Goal: Information Seeking & Learning: Learn about a topic

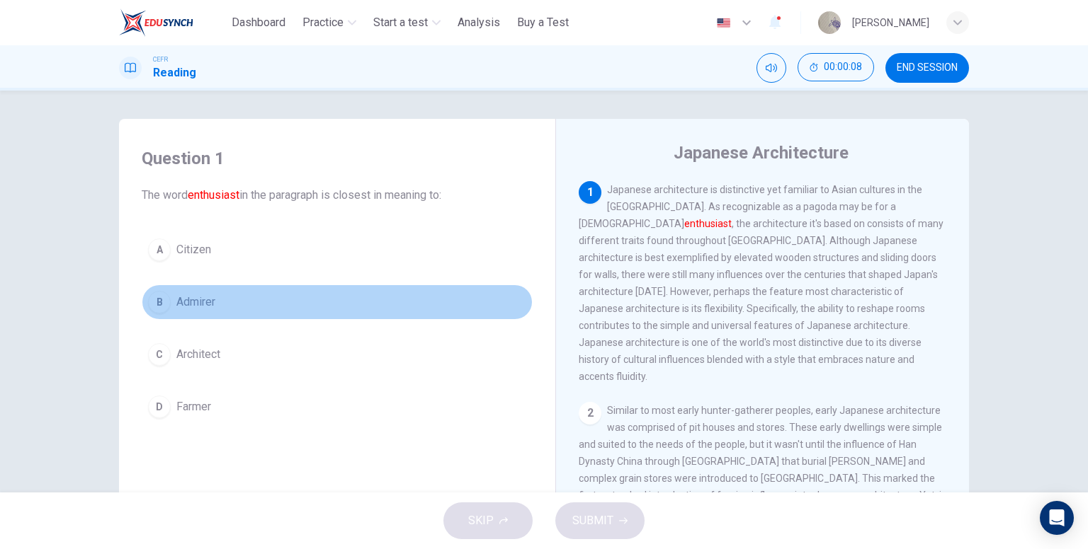
click at [215, 304] on button "B Admirer" at bounding box center [337, 302] width 391 height 35
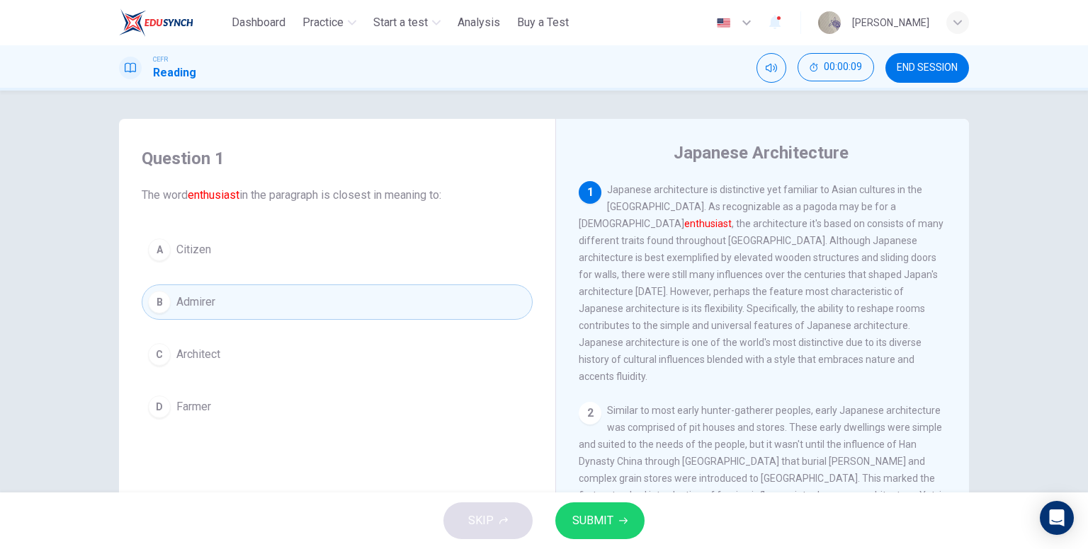
click at [619, 517] on icon "button" at bounding box center [623, 521] width 8 height 8
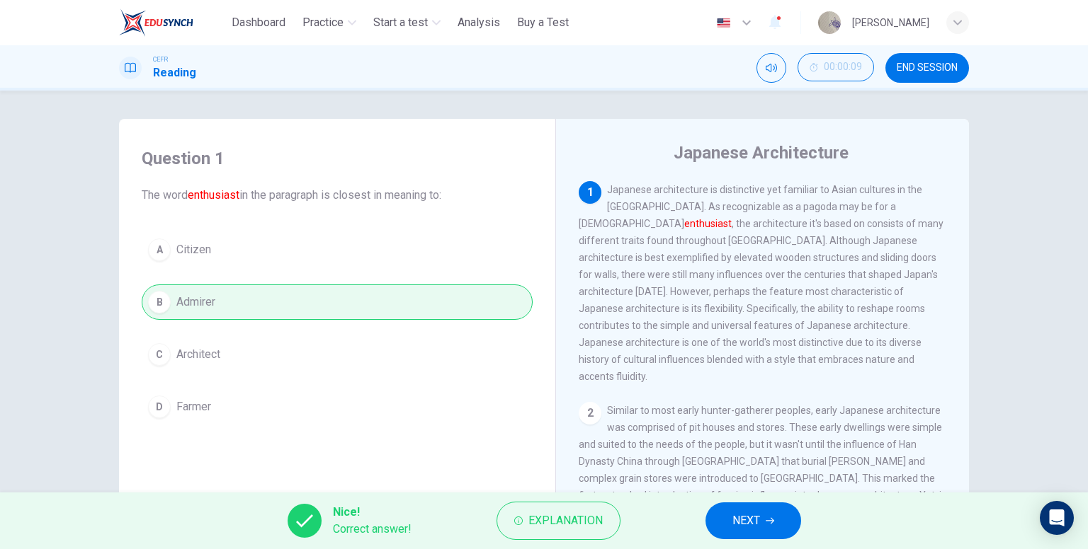
click at [747, 527] on span "NEXT" at bounding box center [746, 521] width 28 height 20
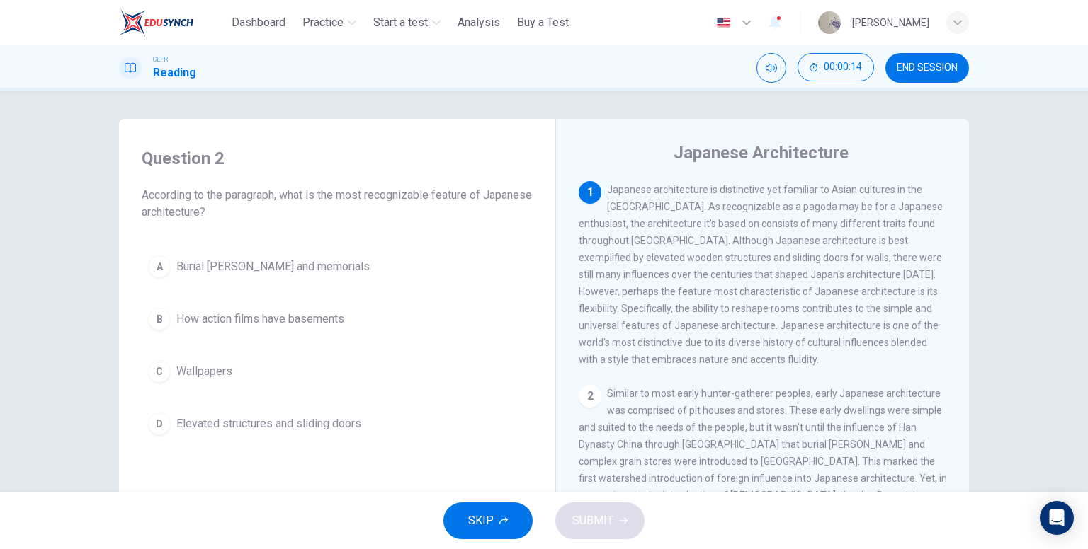
click at [290, 423] on span "Elevated structures and sliding doors" at bounding box center [268, 424] width 185 height 17
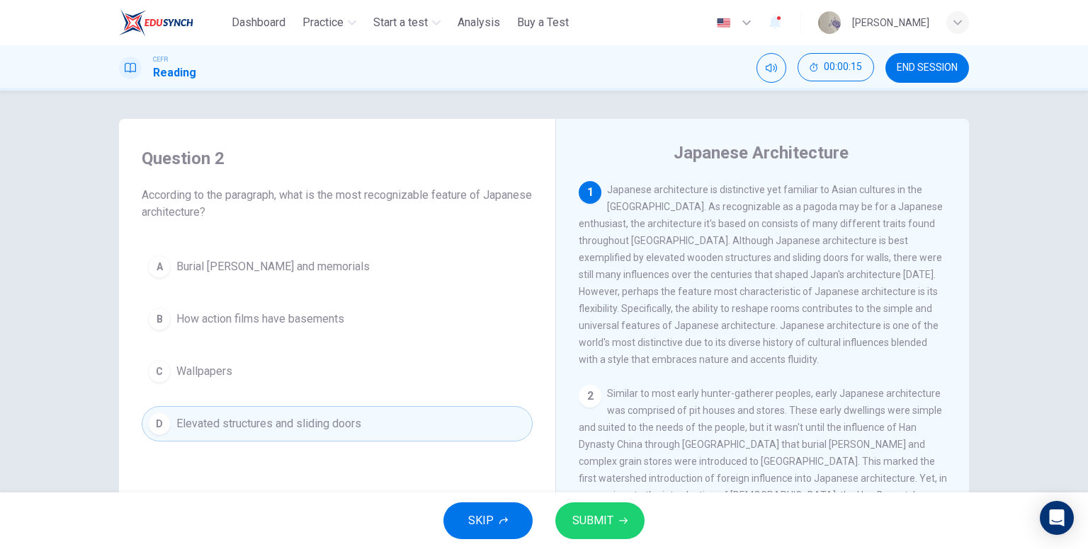
click at [586, 515] on span "SUBMIT" at bounding box center [592, 521] width 41 height 20
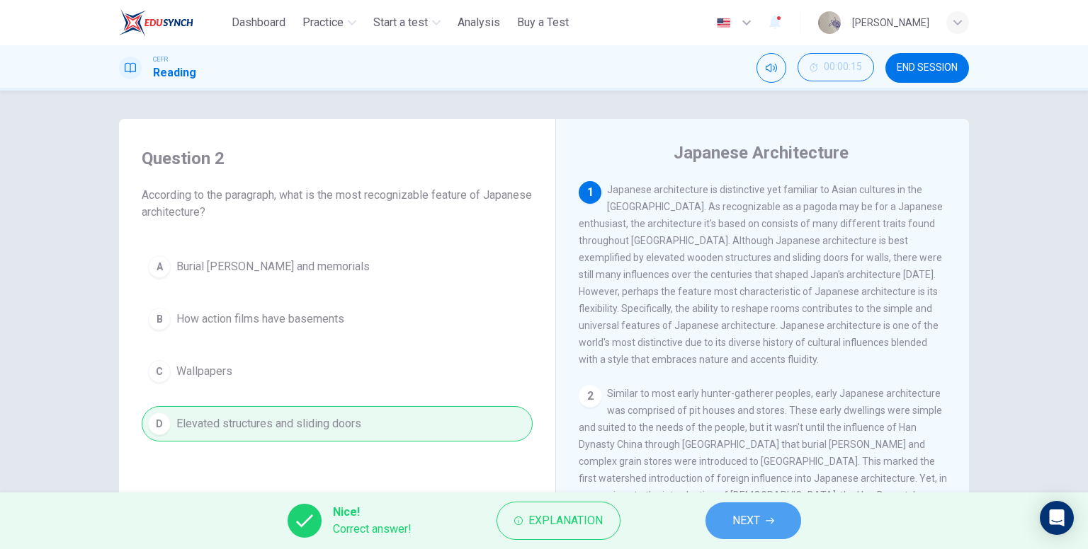
click at [777, 525] on button "NEXT" at bounding box center [753, 521] width 96 height 37
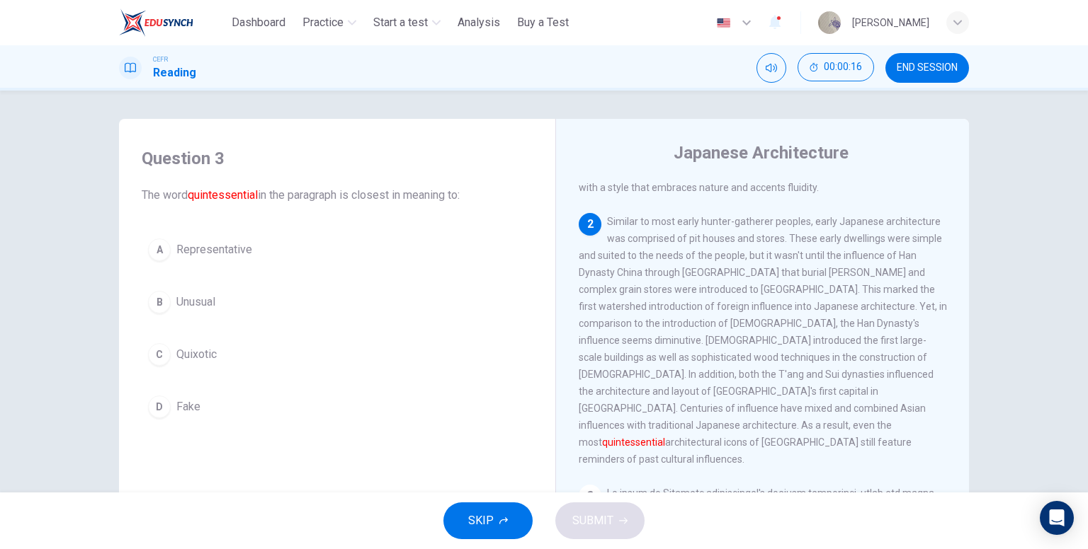
scroll to position [212, 0]
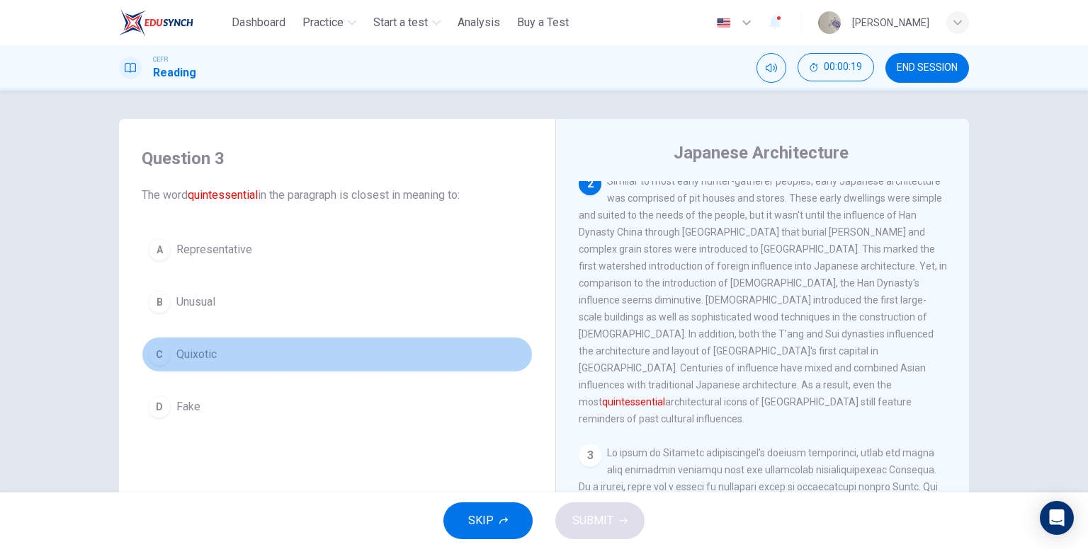
drag, startPoint x: 298, startPoint y: 342, endPoint x: 311, endPoint y: 349, distance: 14.6
click at [300, 343] on button "C Quixotic" at bounding box center [337, 354] width 391 height 35
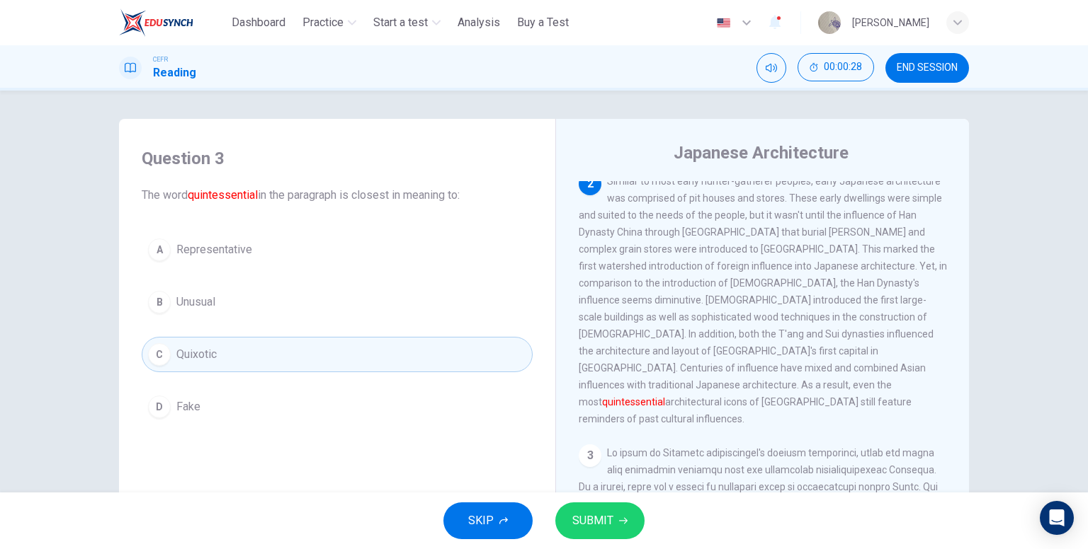
click at [617, 499] on div "SKIP SUBMIT" at bounding box center [544, 521] width 1088 height 57
click at [619, 518] on icon "button" at bounding box center [623, 521] width 8 height 8
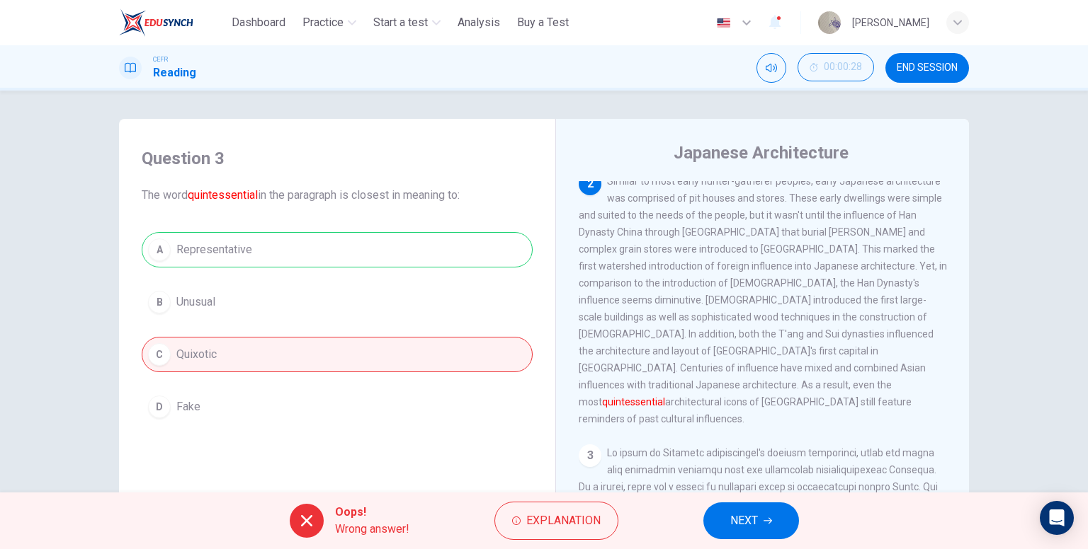
click at [775, 525] on button "NEXT" at bounding box center [751, 521] width 96 height 37
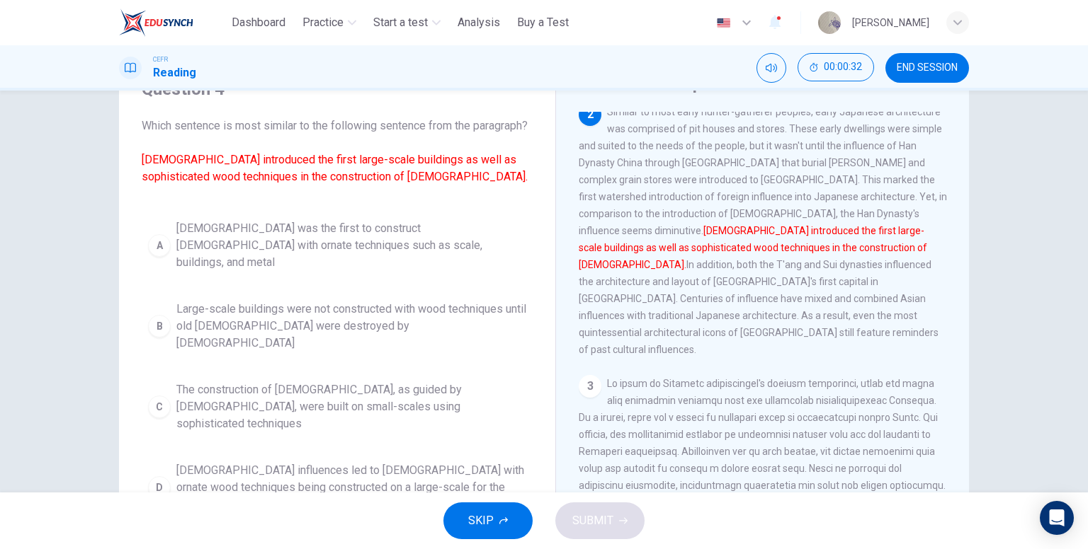
scroll to position [71, 0]
drag, startPoint x: 263, startPoint y: 452, endPoint x: 340, endPoint y: 462, distance: 77.1
click at [265, 461] on span "[DEMOGRAPHIC_DATA] influences led to [DEMOGRAPHIC_DATA] with ornate wood techni…" at bounding box center [351, 486] width 350 height 51
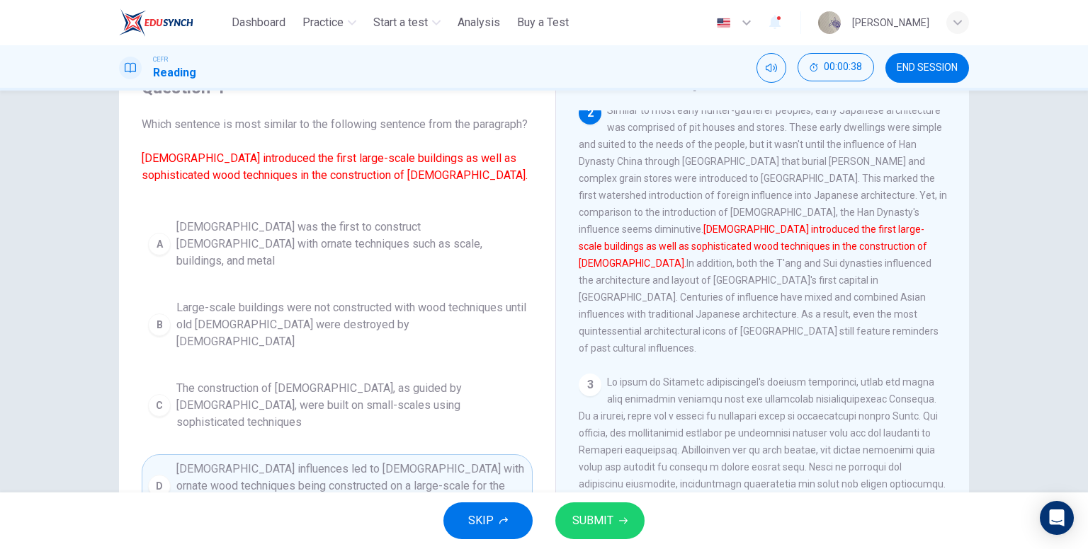
click at [595, 523] on span "SUBMIT" at bounding box center [592, 521] width 41 height 20
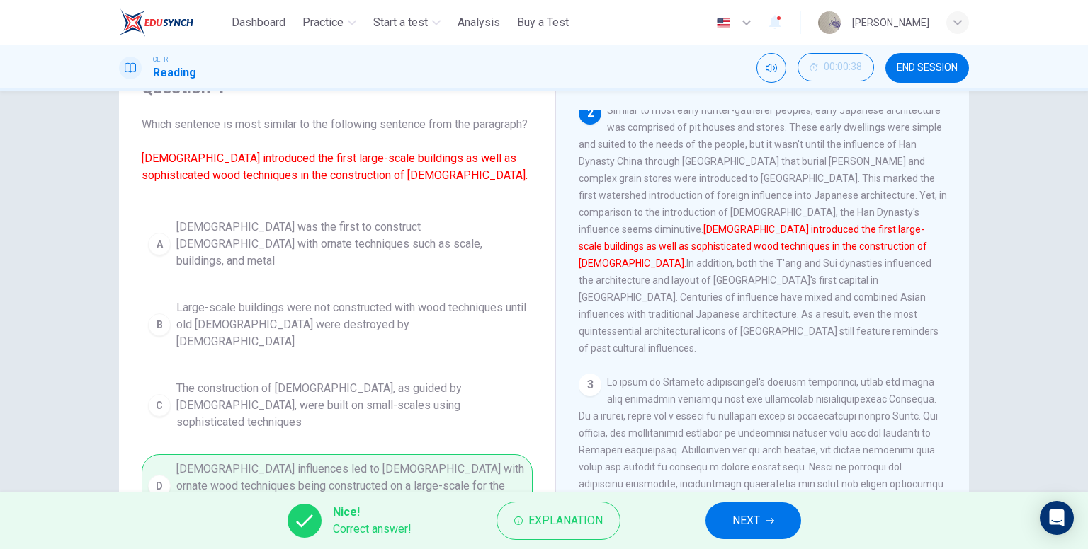
click at [768, 519] on icon "button" at bounding box center [769, 521] width 8 height 8
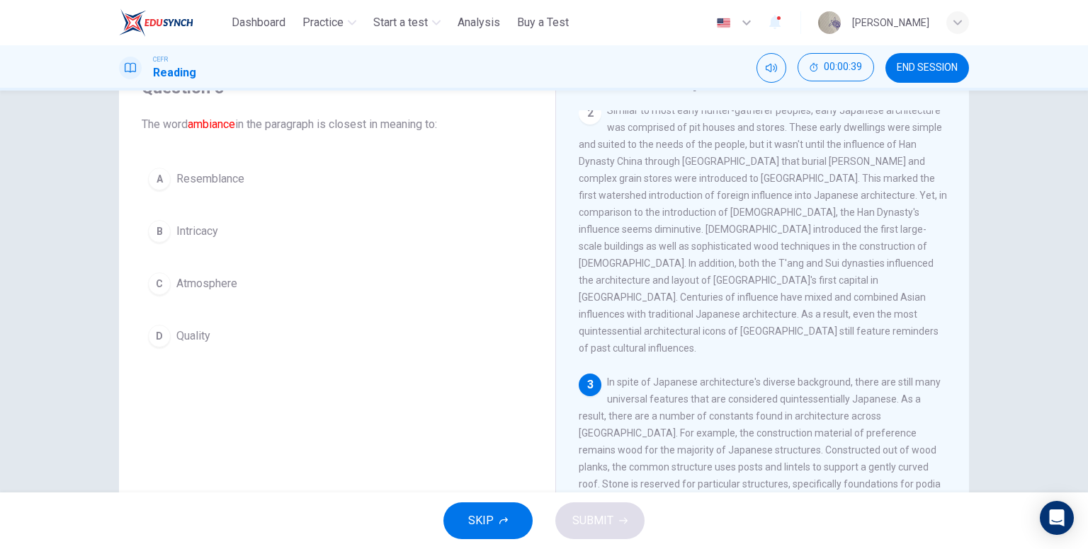
click at [241, 288] on button "C Atmosphere" at bounding box center [337, 283] width 391 height 35
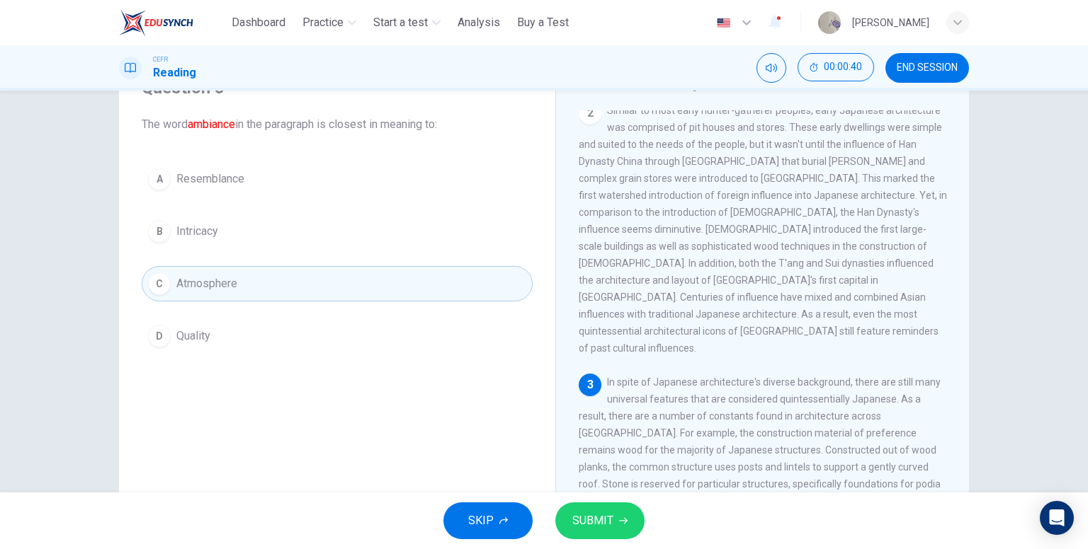
click at [626, 520] on icon "button" at bounding box center [623, 521] width 8 height 8
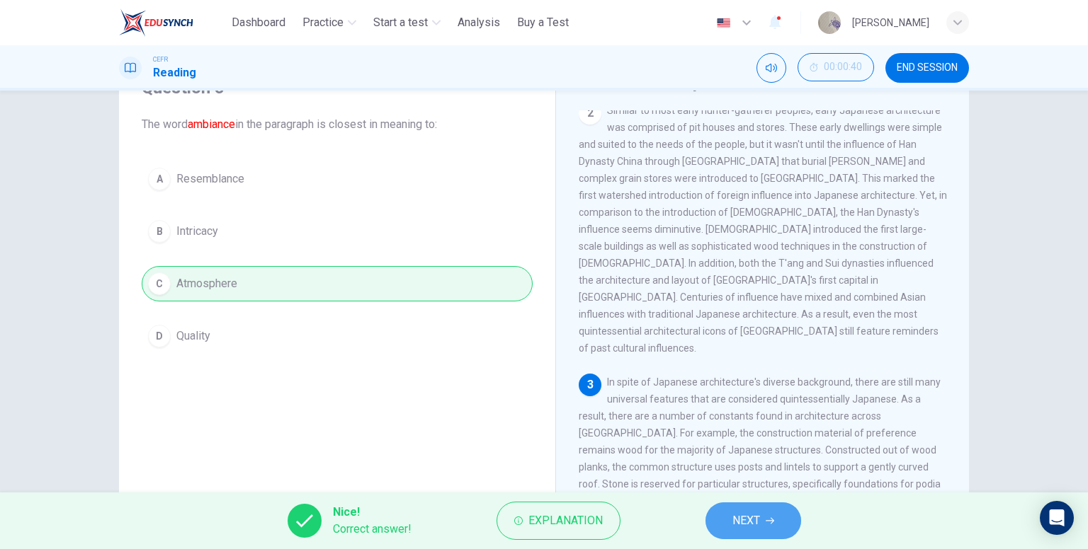
click at [773, 525] on icon "button" at bounding box center [769, 521] width 8 height 8
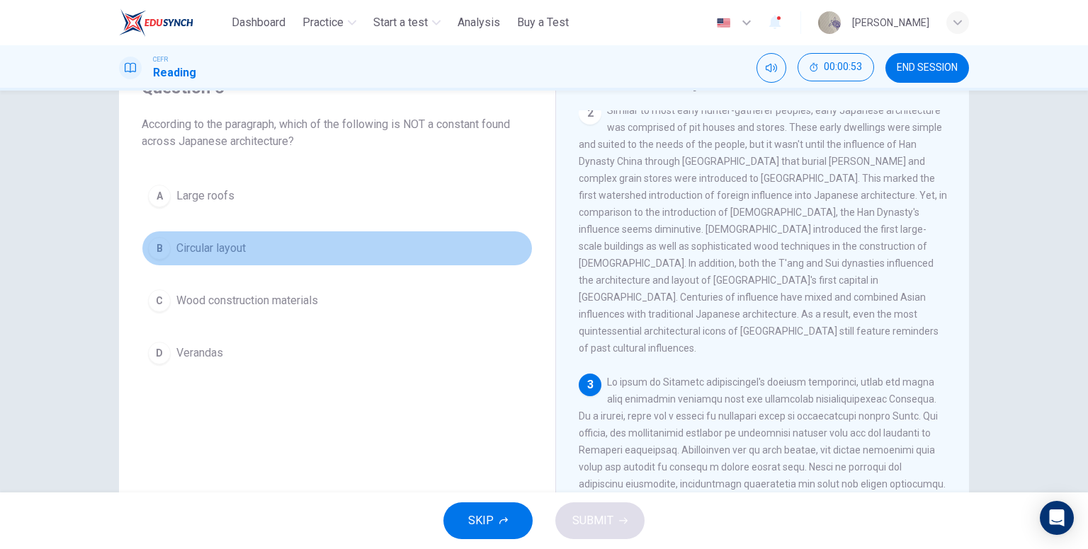
click at [264, 258] on button "B Circular layout" at bounding box center [337, 248] width 391 height 35
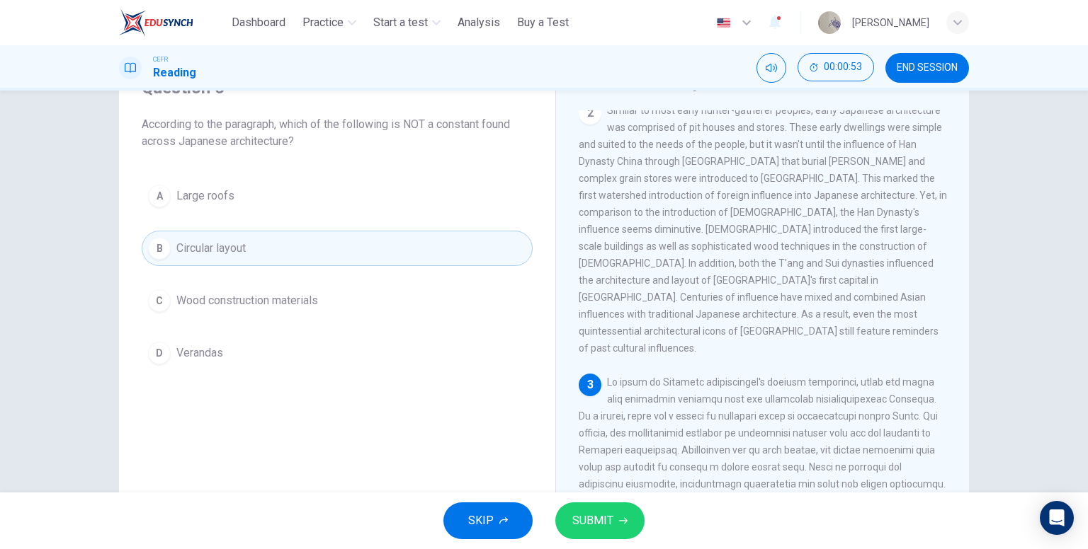
click at [586, 530] on span "SUBMIT" at bounding box center [592, 521] width 41 height 20
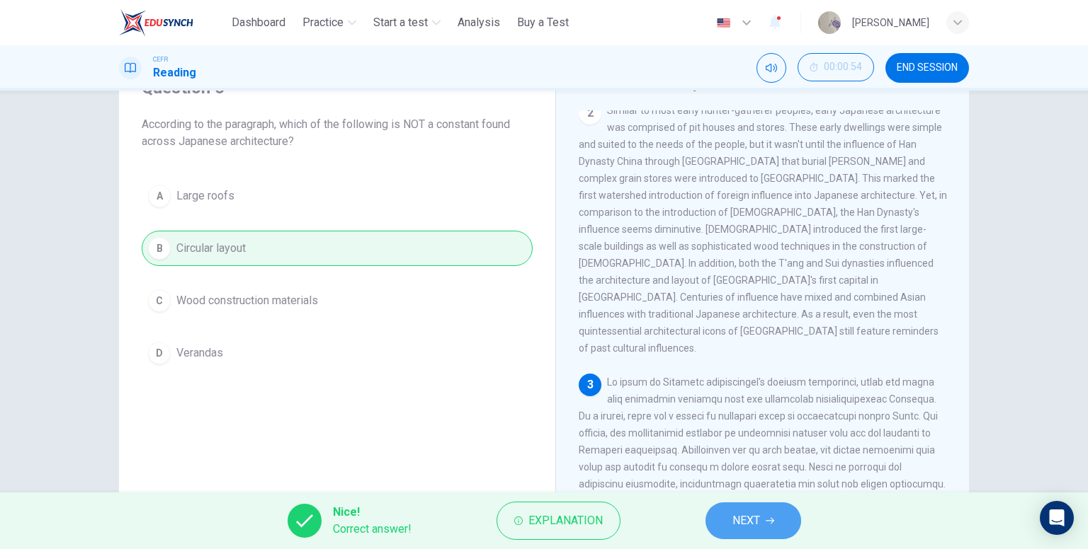
click at [752, 520] on span "NEXT" at bounding box center [746, 521] width 28 height 20
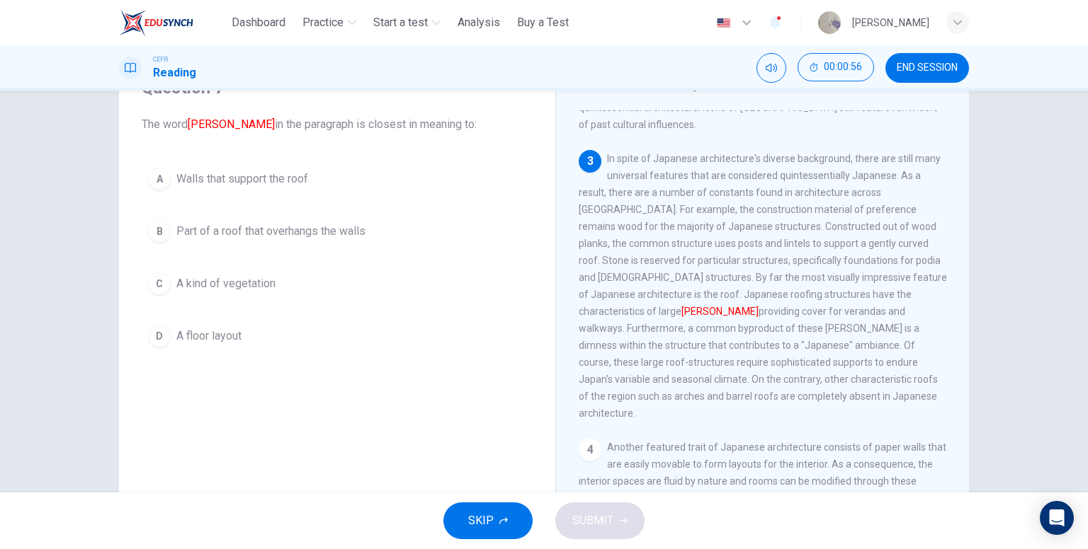
scroll to position [425, 0]
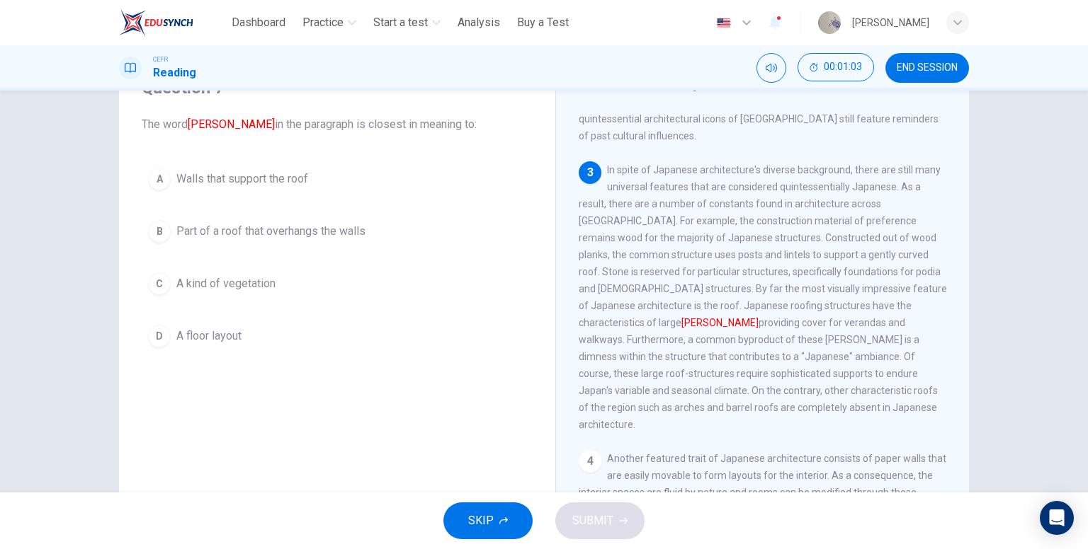
click at [296, 233] on span "Part of a roof that overhangs the walls" at bounding box center [270, 231] width 189 height 17
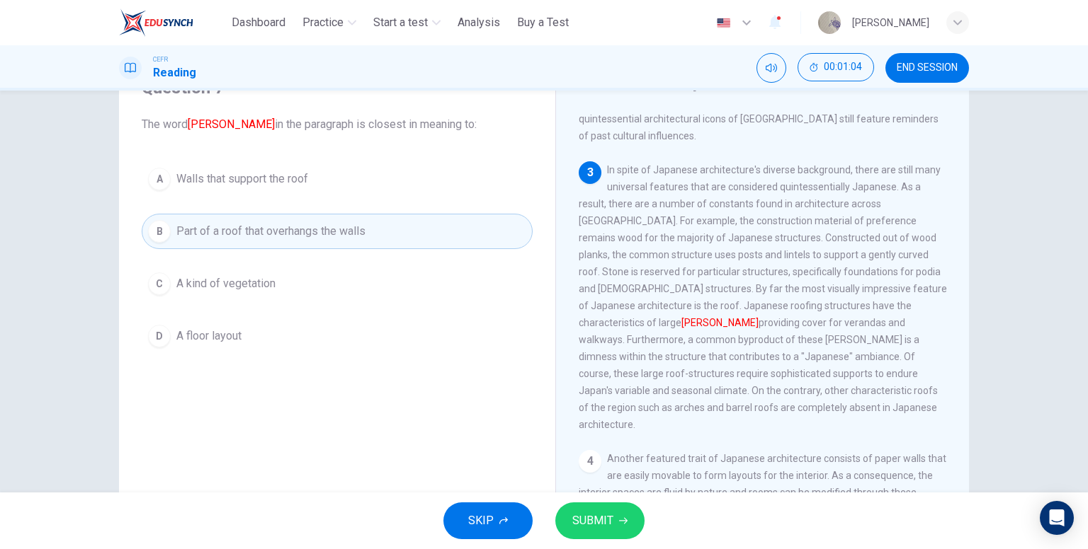
click at [595, 523] on span "SUBMIT" at bounding box center [592, 521] width 41 height 20
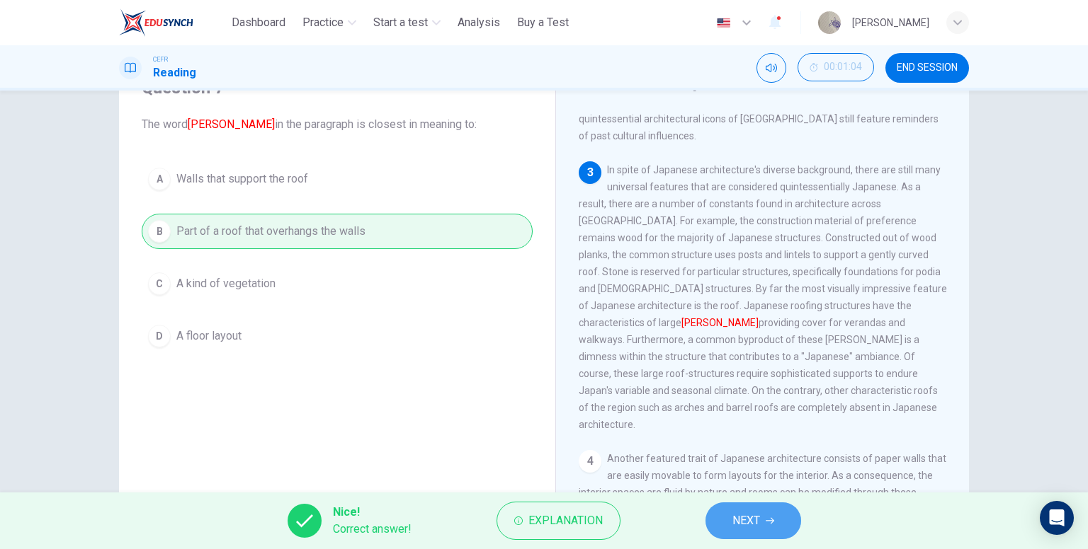
click at [756, 529] on span "NEXT" at bounding box center [746, 521] width 28 height 20
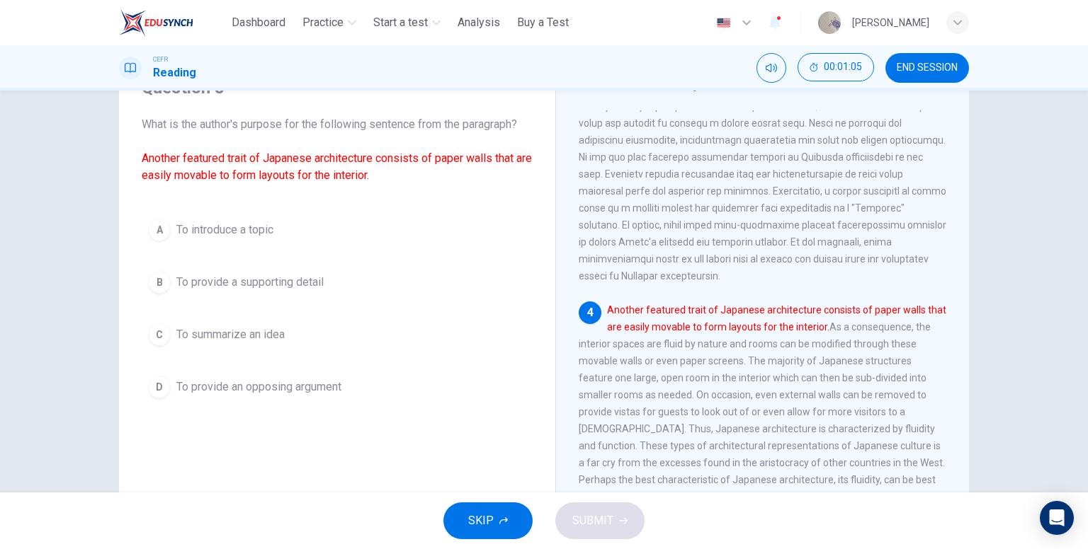
scroll to position [566, 0]
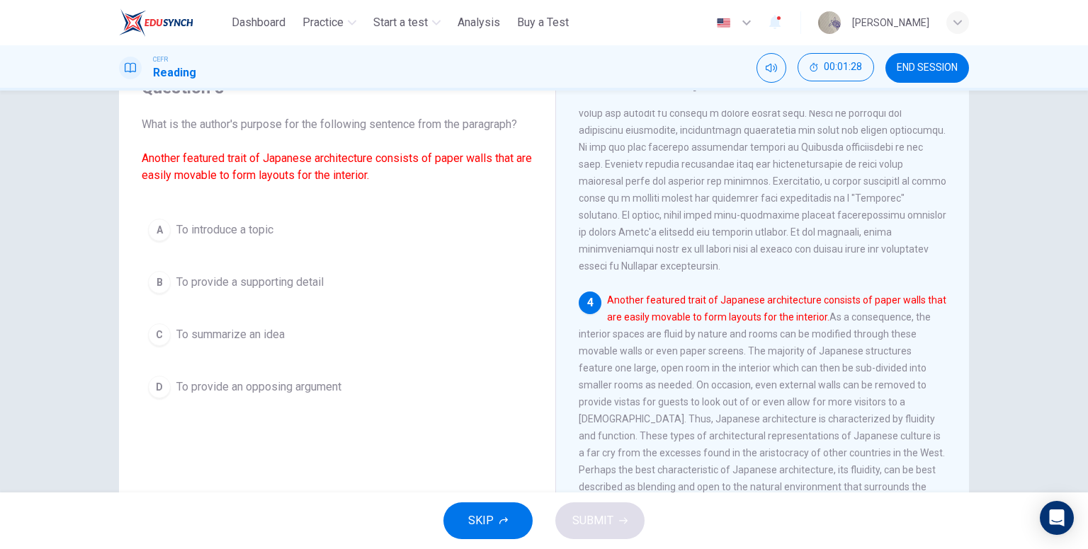
click at [276, 287] on span "To provide a supporting detail" at bounding box center [249, 282] width 147 height 17
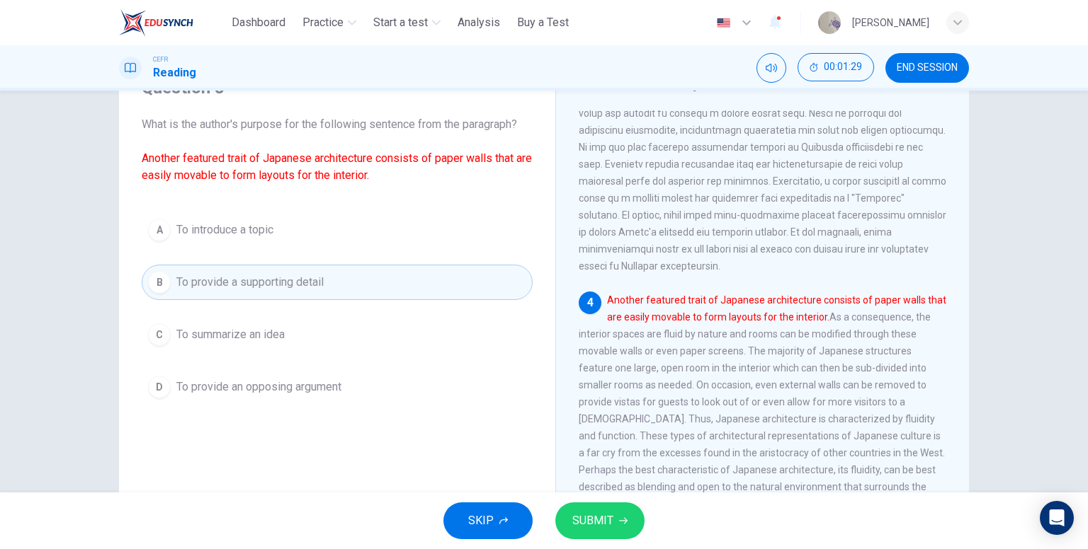
click at [607, 522] on span "SUBMIT" at bounding box center [592, 521] width 41 height 20
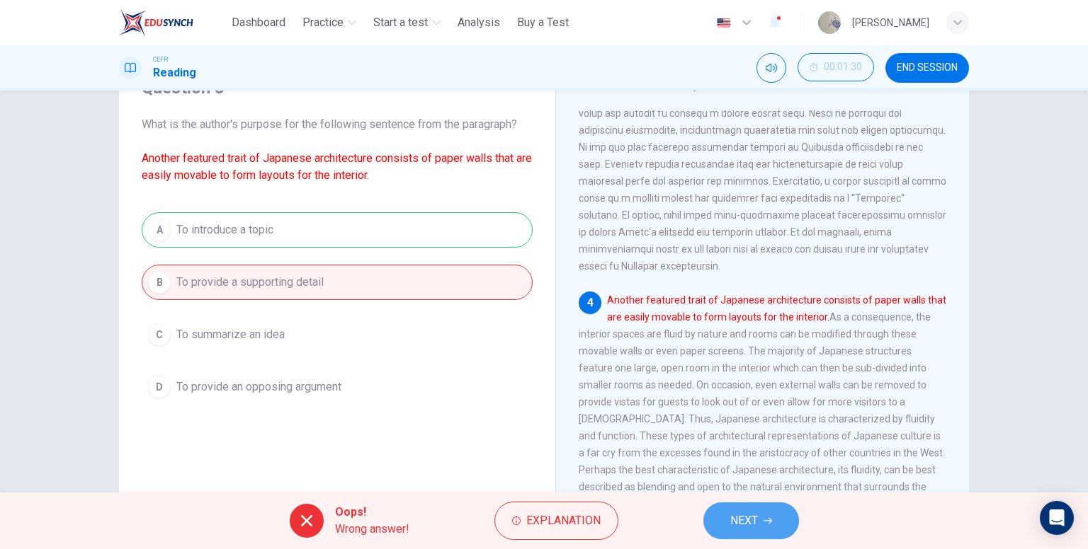
drag, startPoint x: 755, startPoint y: 520, endPoint x: 721, endPoint y: 493, distance: 43.3
click at [755, 521] on span "NEXT" at bounding box center [744, 521] width 28 height 20
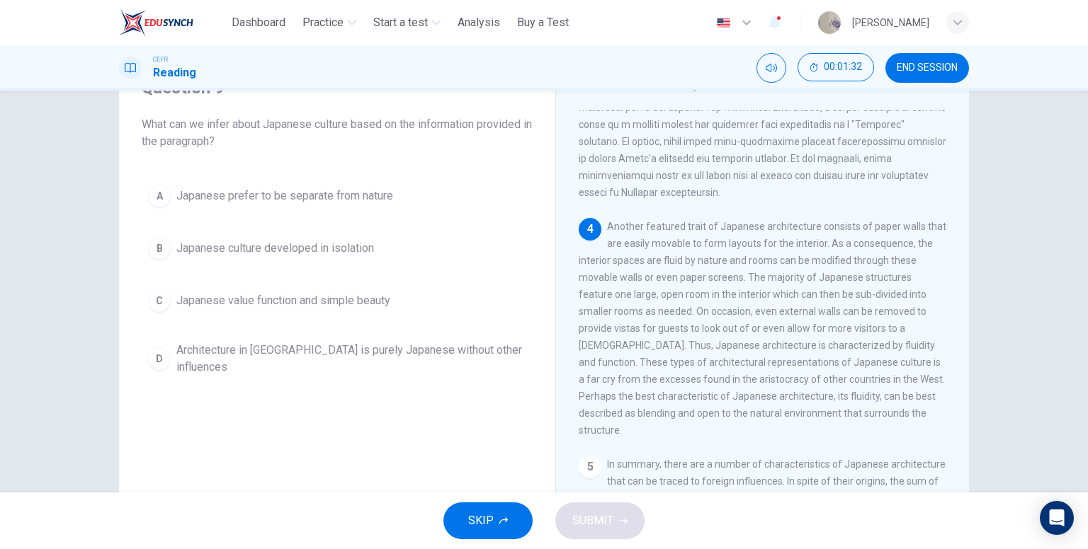
scroll to position [637, 0]
click at [316, 310] on button "C Japanese value function and simple beauty" at bounding box center [337, 300] width 391 height 35
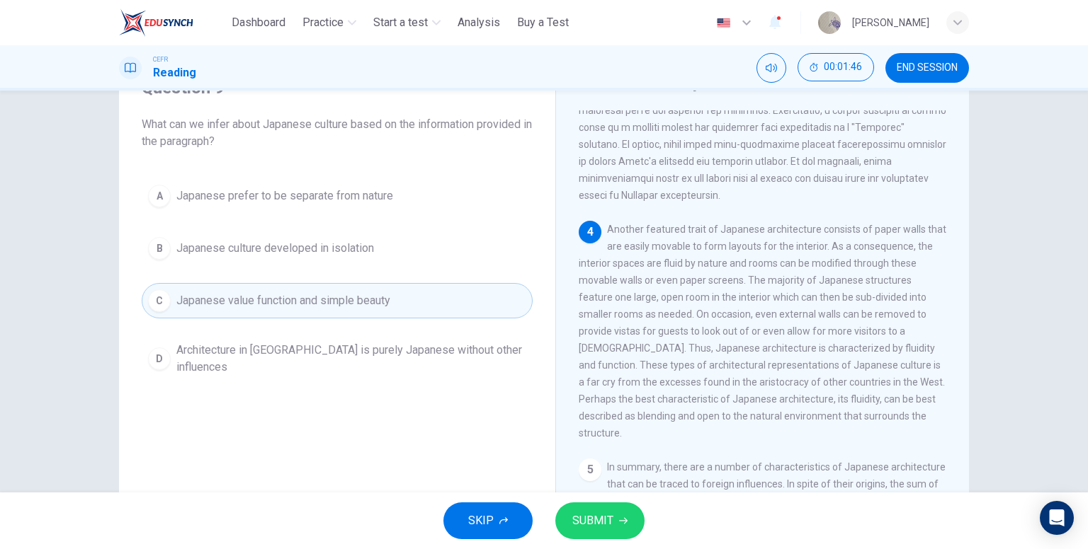
click at [625, 520] on icon "button" at bounding box center [623, 521] width 8 height 6
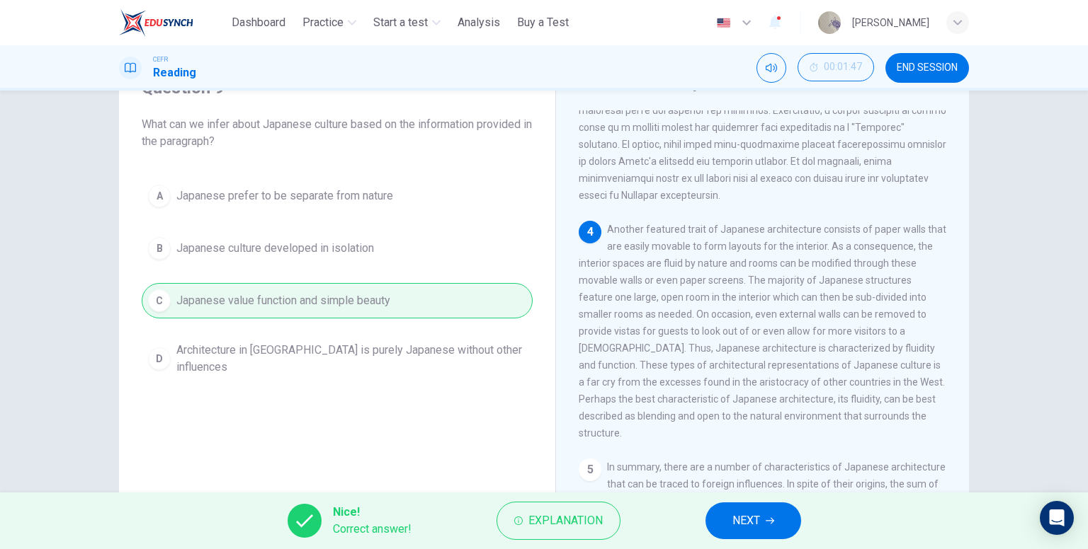
click at [737, 527] on span "NEXT" at bounding box center [746, 521] width 28 height 20
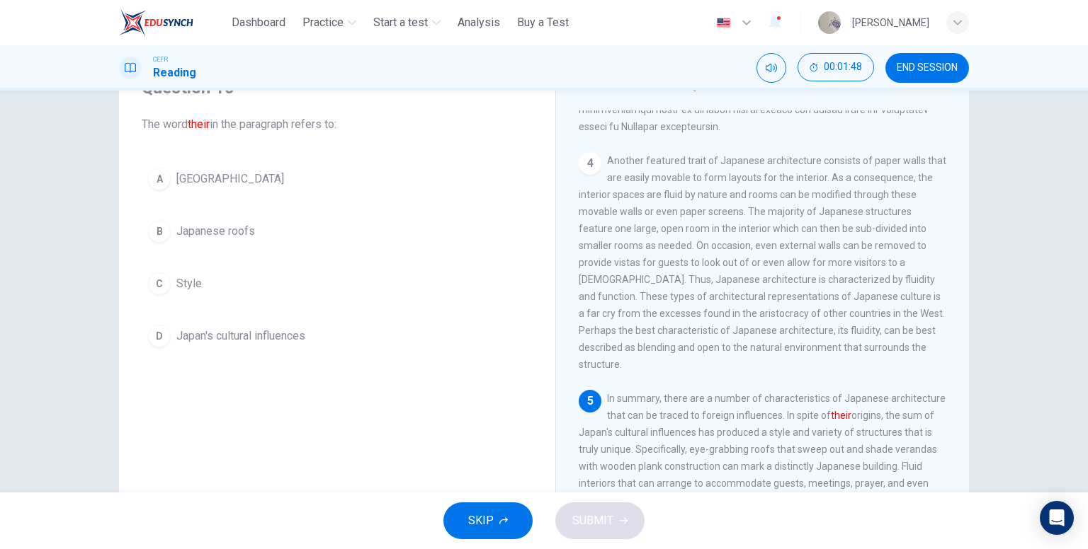
scroll to position [708, 0]
click at [244, 178] on button "A [GEOGRAPHIC_DATA]" at bounding box center [337, 178] width 391 height 35
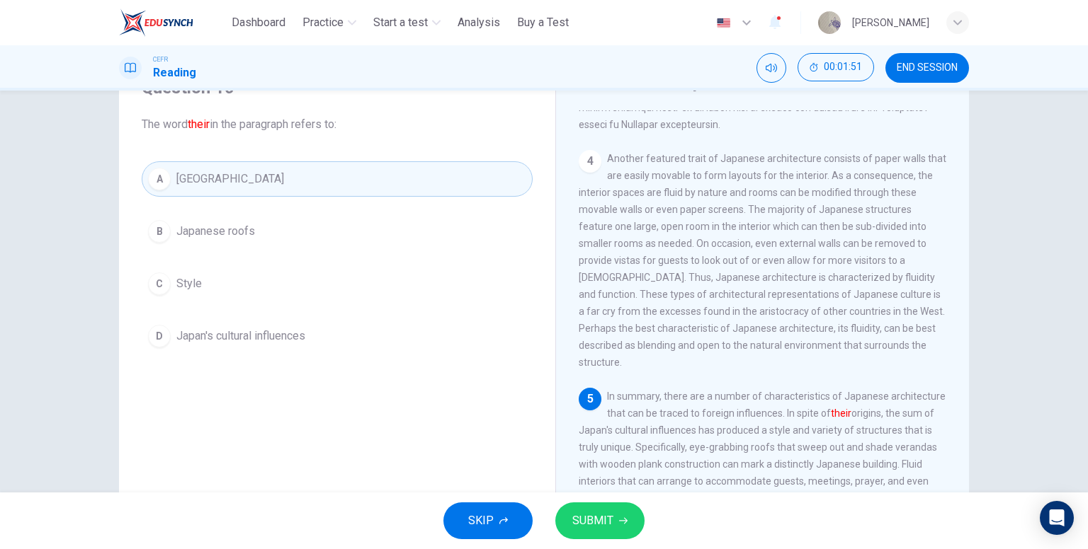
click at [331, 339] on button "D Japan's cultural influences" at bounding box center [337, 336] width 391 height 35
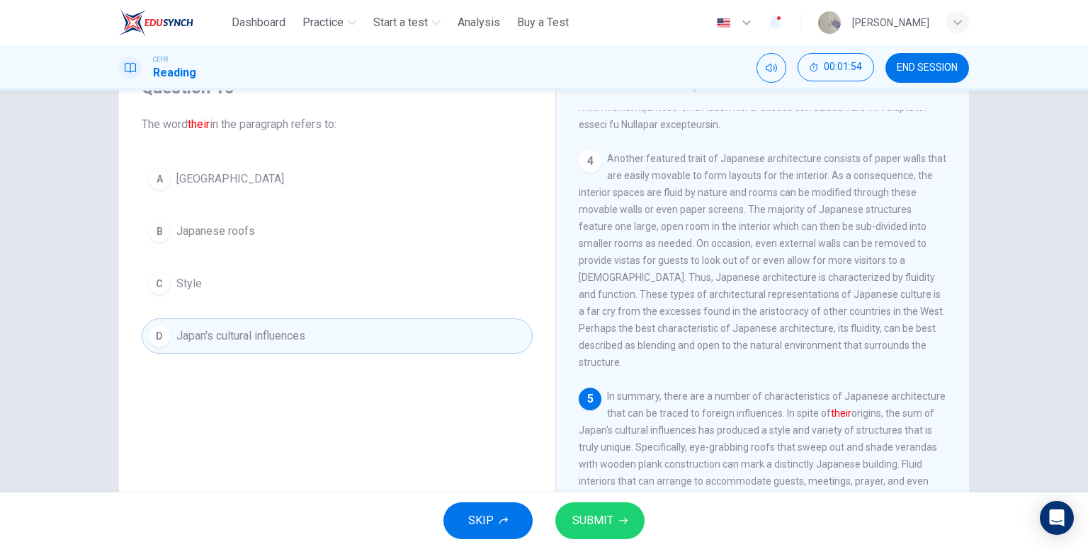
click at [609, 522] on span "SUBMIT" at bounding box center [592, 521] width 41 height 20
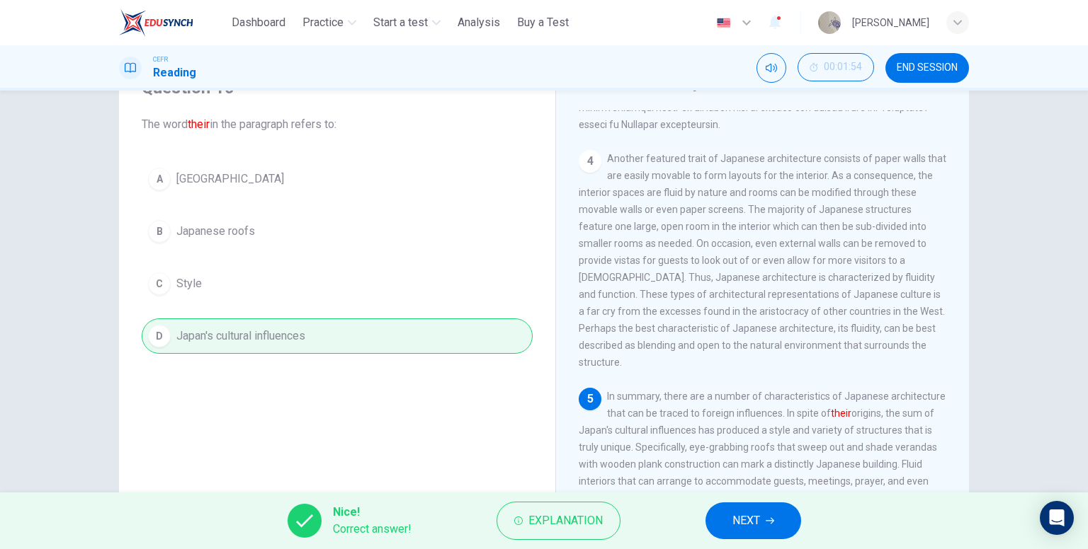
click at [734, 530] on span "NEXT" at bounding box center [746, 521] width 28 height 20
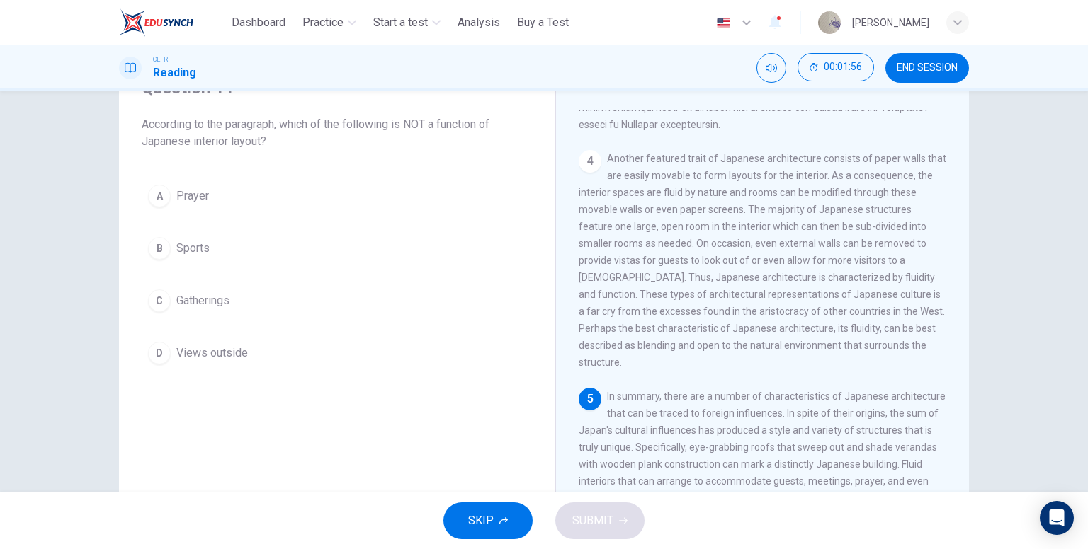
click at [212, 246] on button "B Sports" at bounding box center [337, 248] width 391 height 35
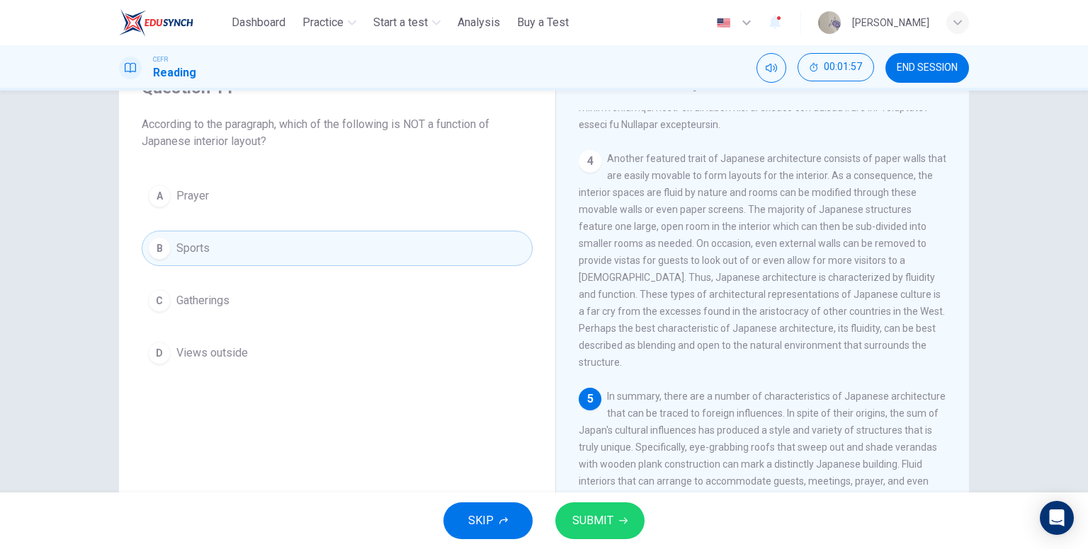
click at [596, 516] on span "SUBMIT" at bounding box center [592, 521] width 41 height 20
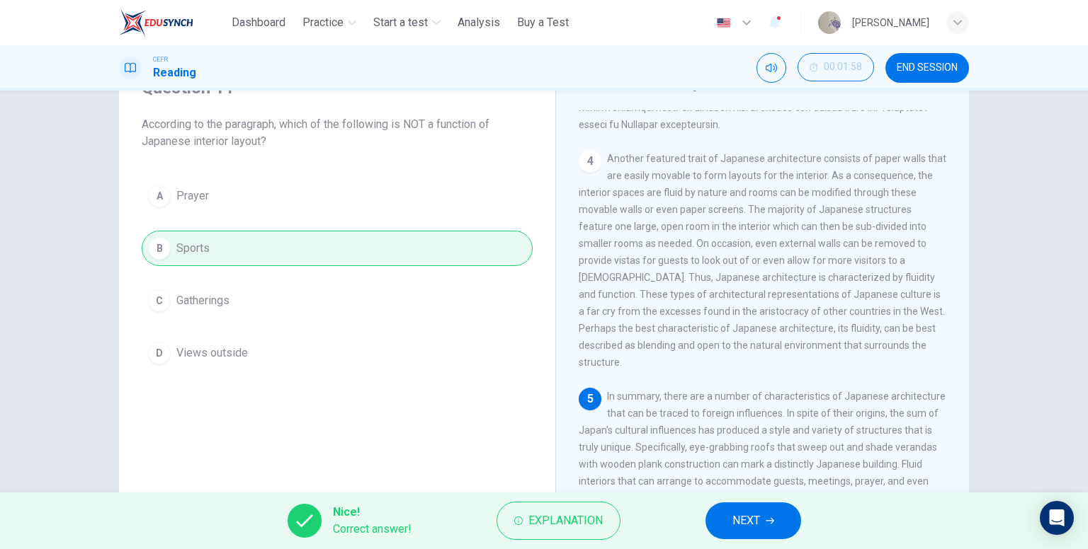
click at [770, 517] on icon "button" at bounding box center [769, 521] width 8 height 8
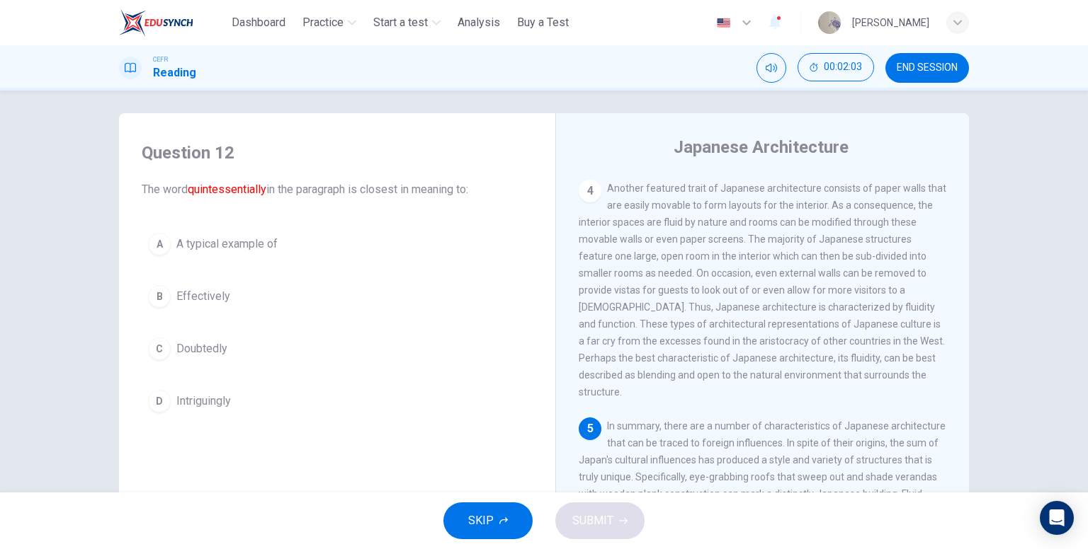
scroll to position [5, 0]
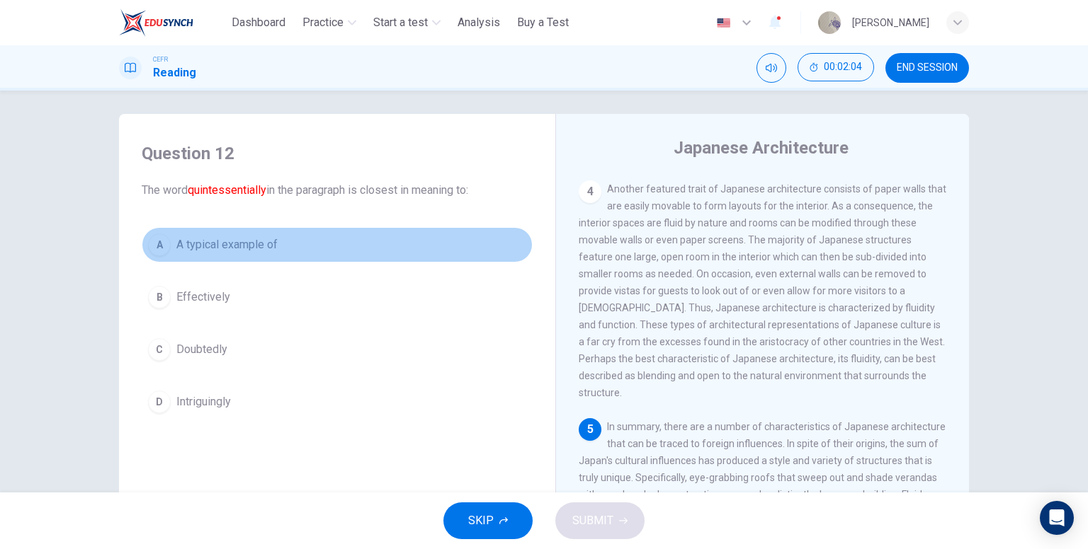
click at [284, 247] on button "A A typical example of" at bounding box center [337, 244] width 391 height 35
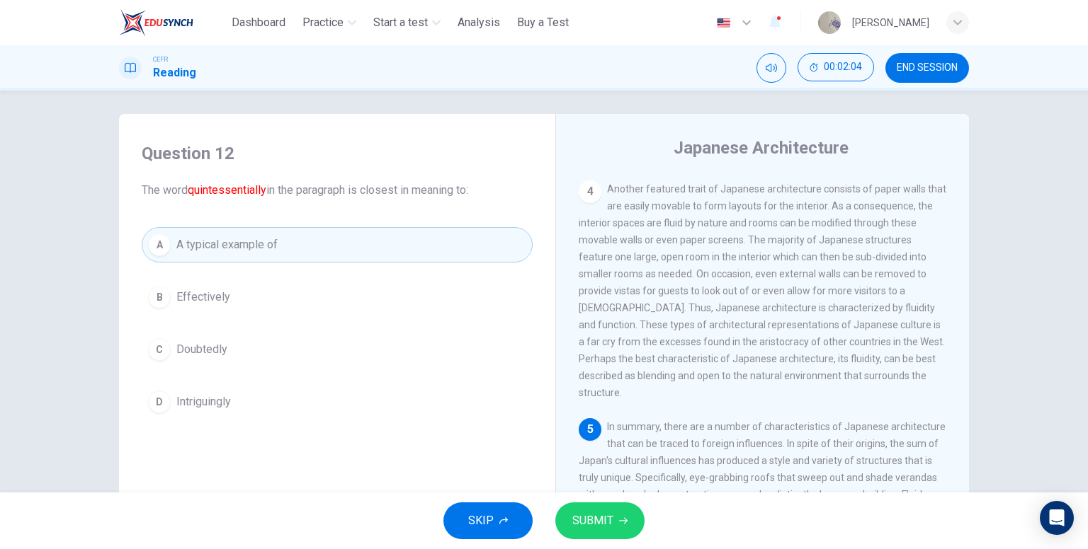
click at [602, 518] on span "SUBMIT" at bounding box center [592, 521] width 41 height 20
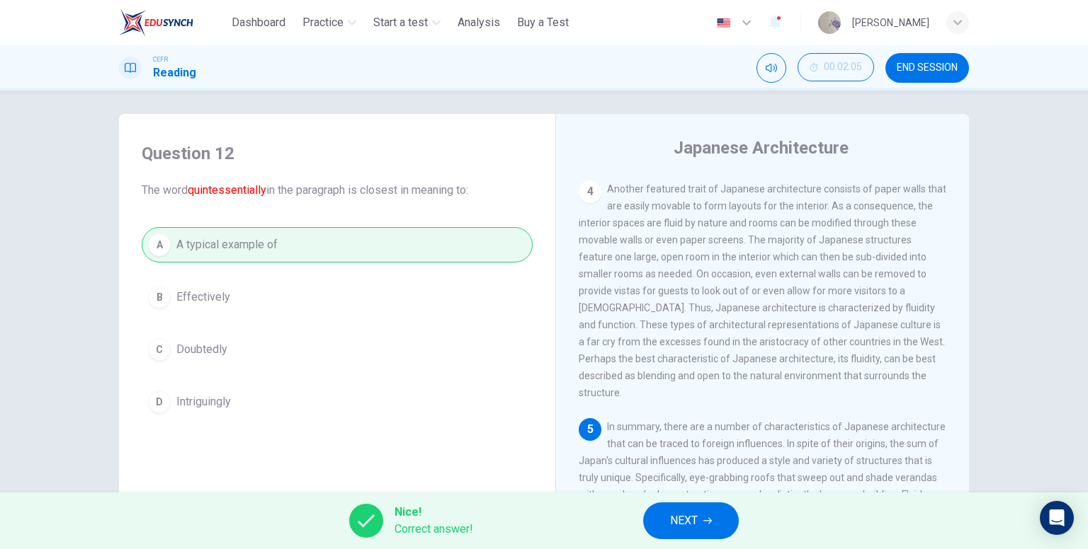
click at [702, 530] on button "NEXT" at bounding box center [691, 521] width 96 height 37
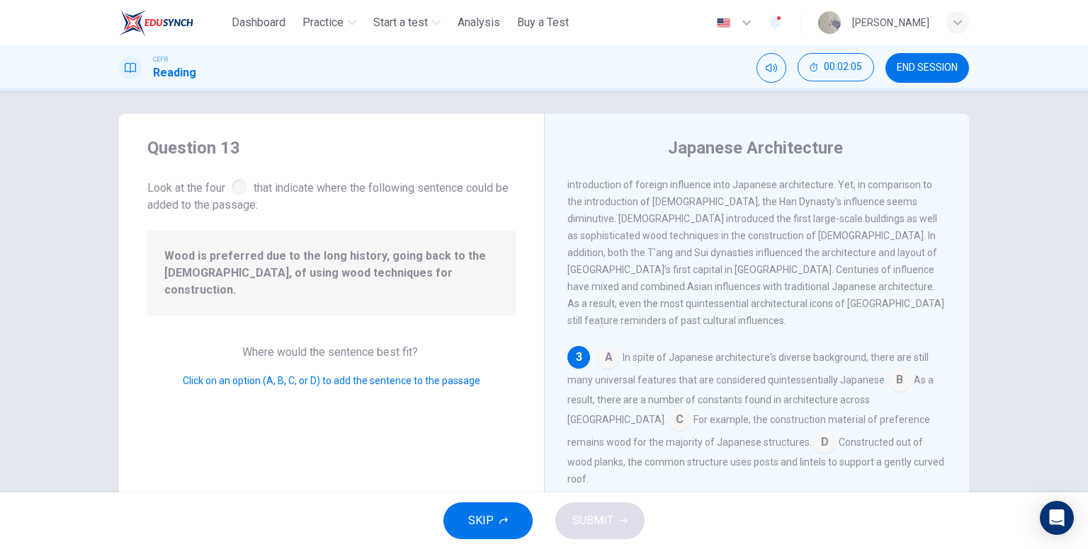
scroll to position [297, 0]
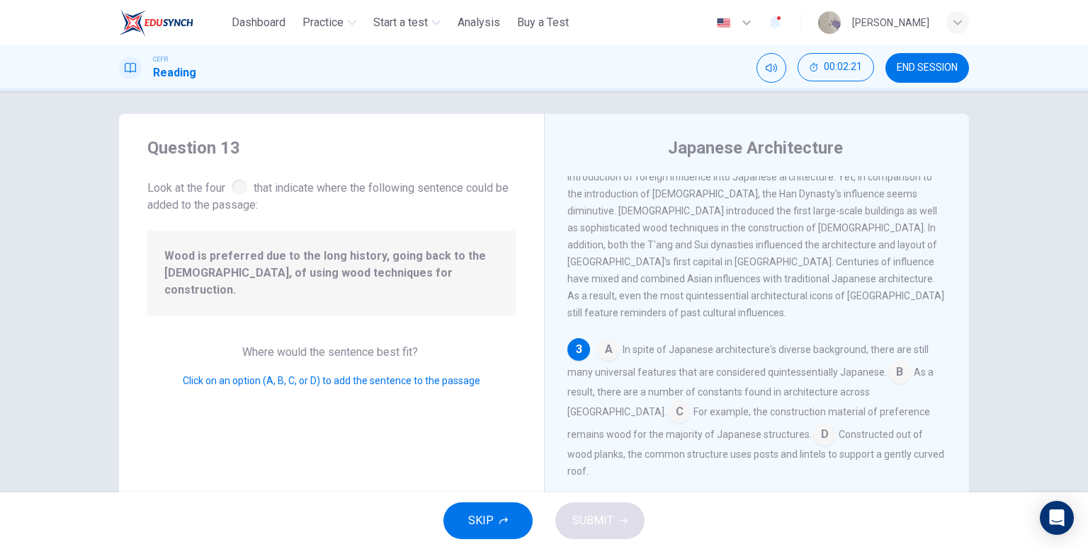
click at [690, 402] on input at bounding box center [679, 413] width 23 height 23
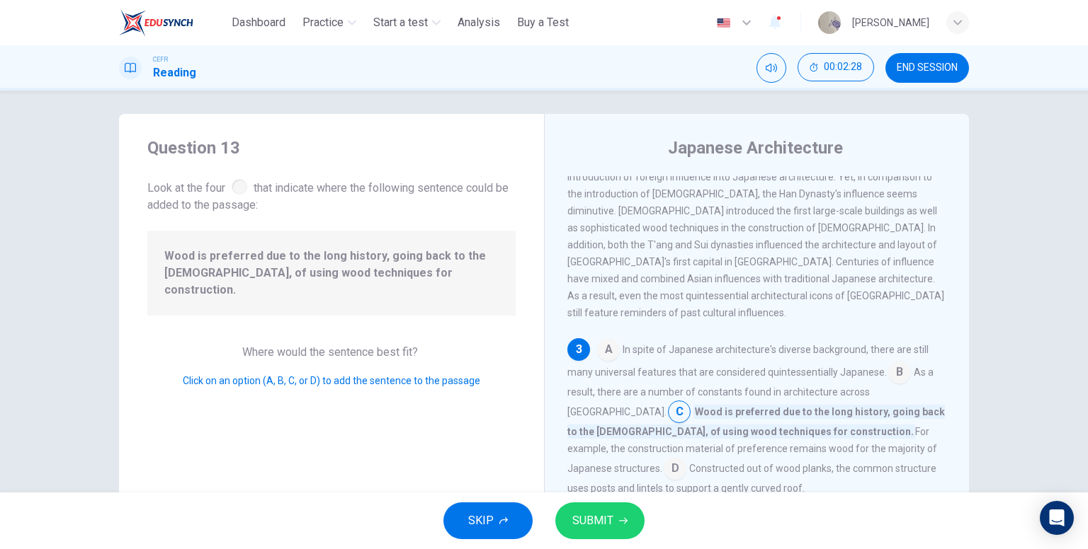
click at [686, 459] on input at bounding box center [674, 470] width 23 height 23
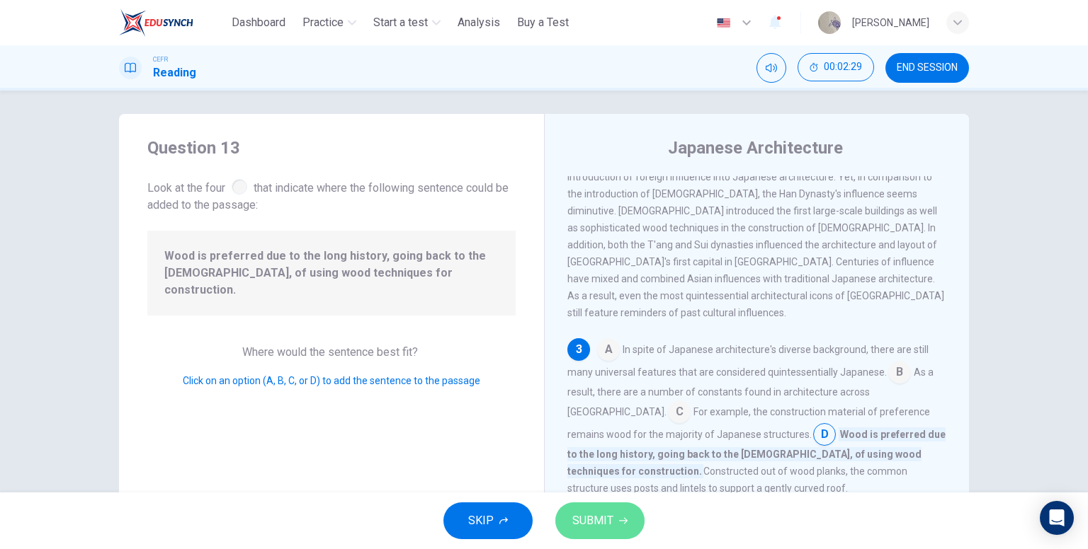
click at [634, 520] on button "SUBMIT" at bounding box center [599, 521] width 89 height 37
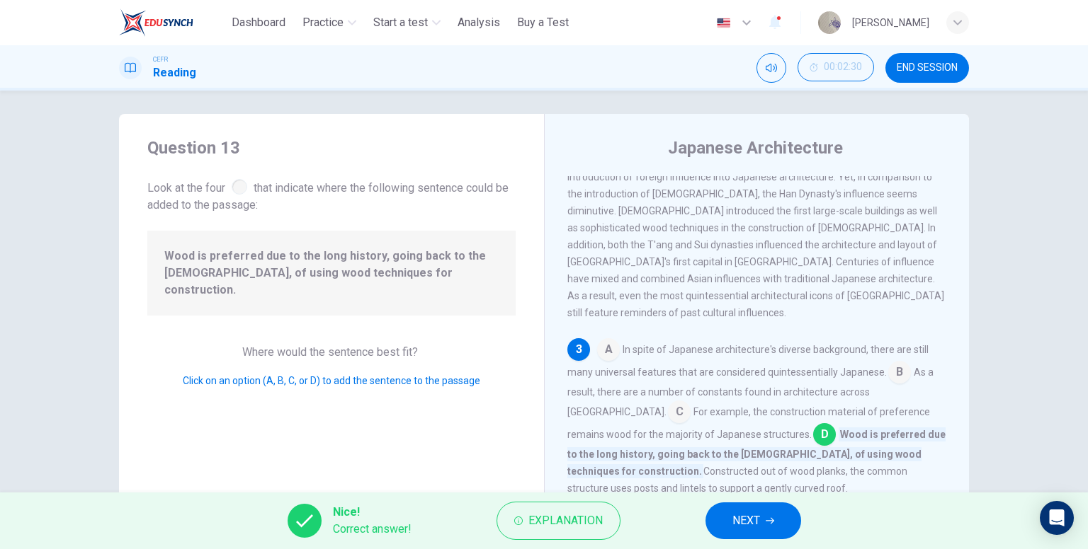
click at [770, 509] on button "NEXT" at bounding box center [753, 521] width 96 height 37
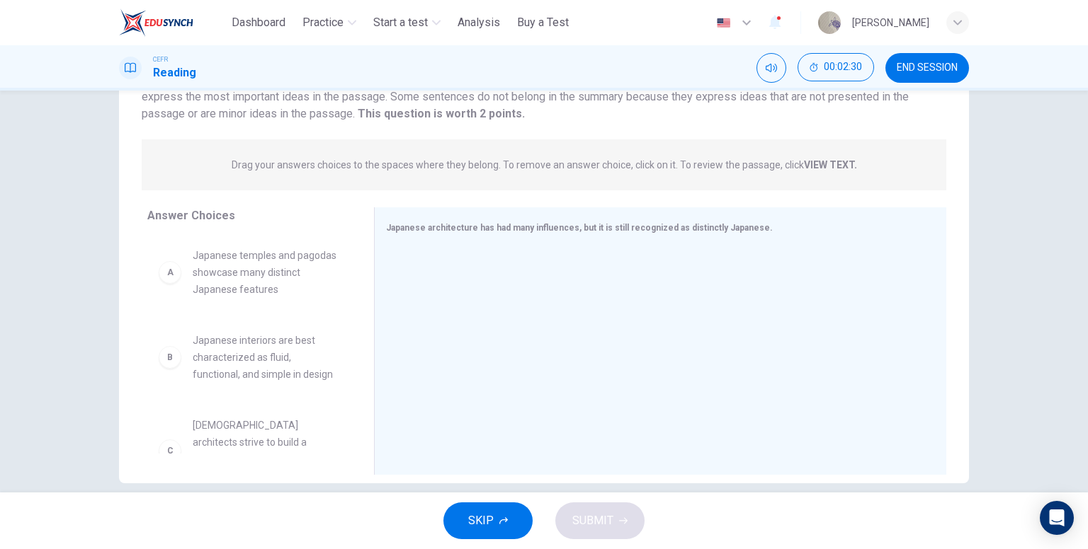
scroll to position [147, 0]
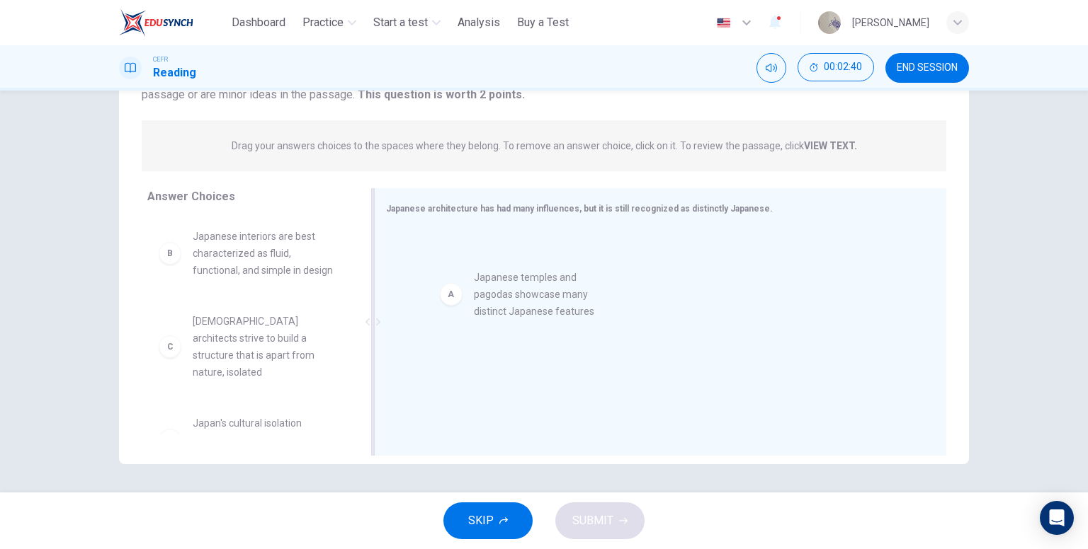
drag, startPoint x: 255, startPoint y: 278, endPoint x: 544, endPoint y: 320, distance: 291.9
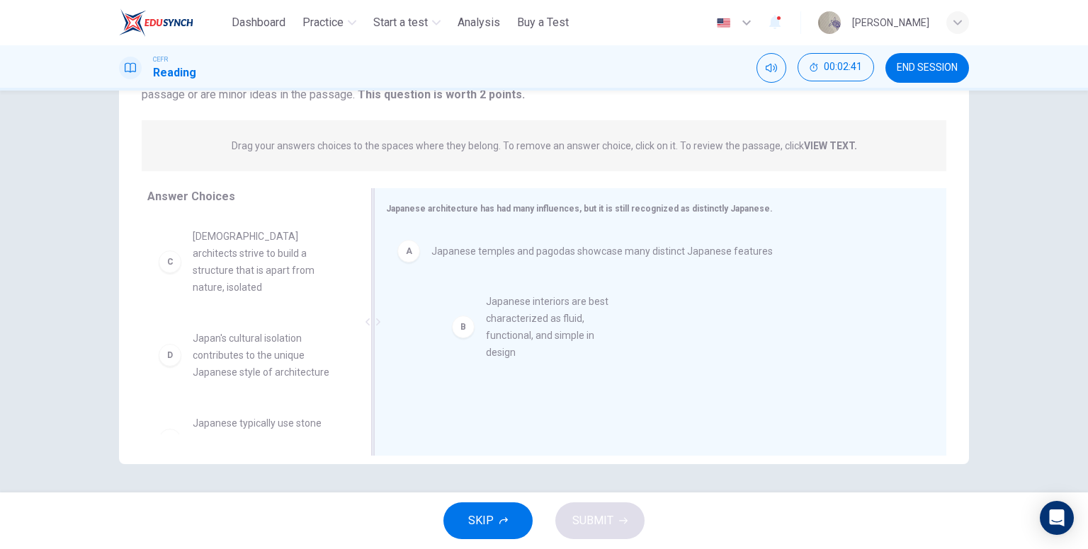
drag, startPoint x: 285, startPoint y: 273, endPoint x: 585, endPoint y: 337, distance: 306.3
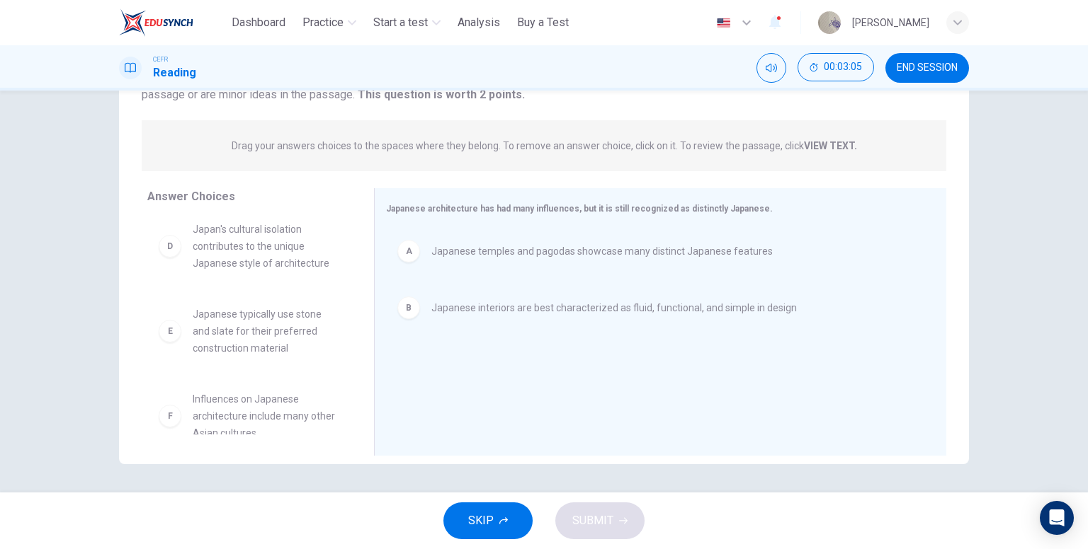
scroll to position [110, 0]
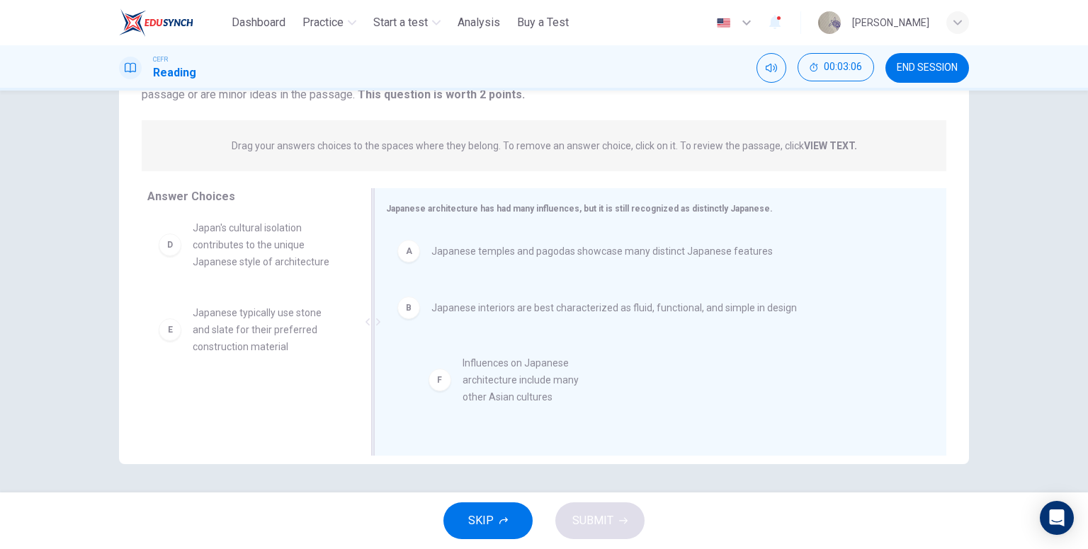
drag, startPoint x: 263, startPoint y: 407, endPoint x: 542, endPoint y: 390, distance: 279.5
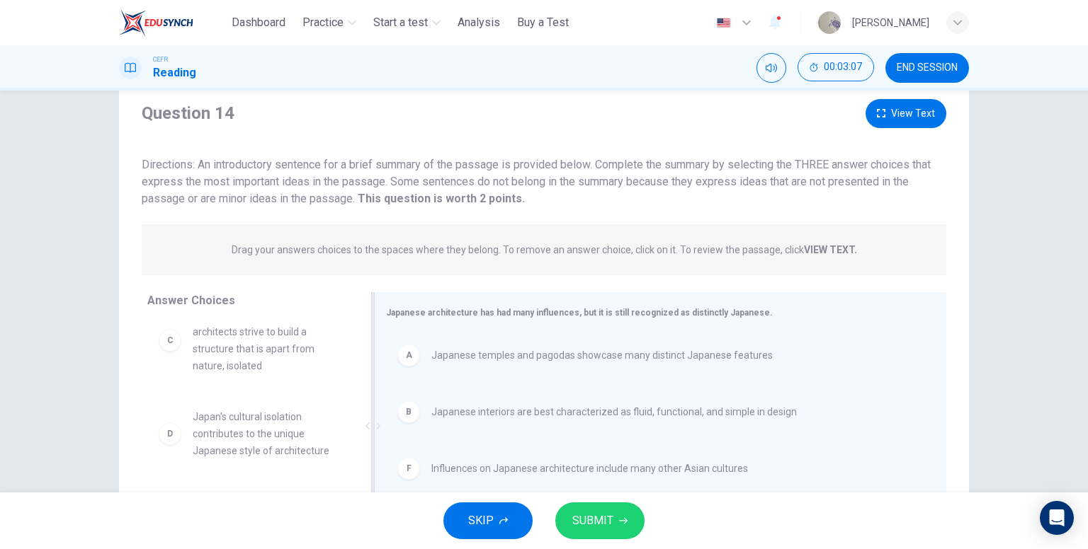
scroll to position [147, 0]
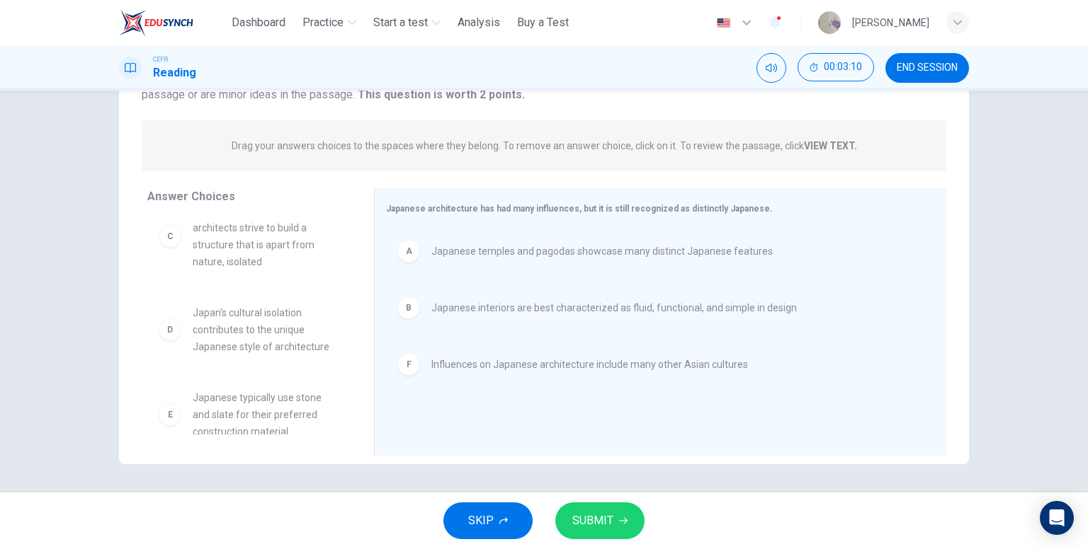
click at [620, 519] on icon "button" at bounding box center [623, 521] width 8 height 8
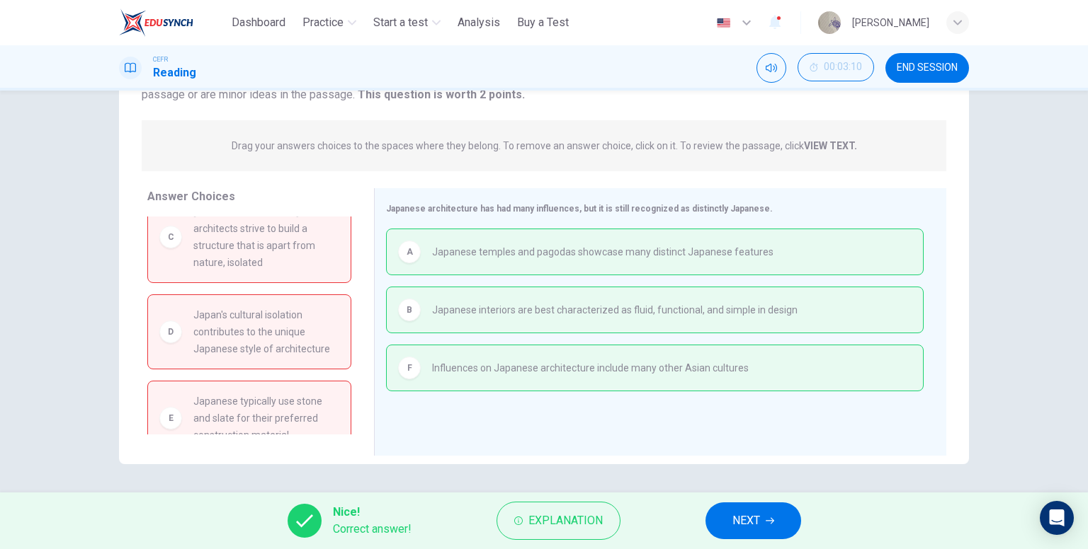
click at [741, 517] on span "NEXT" at bounding box center [746, 521] width 28 height 20
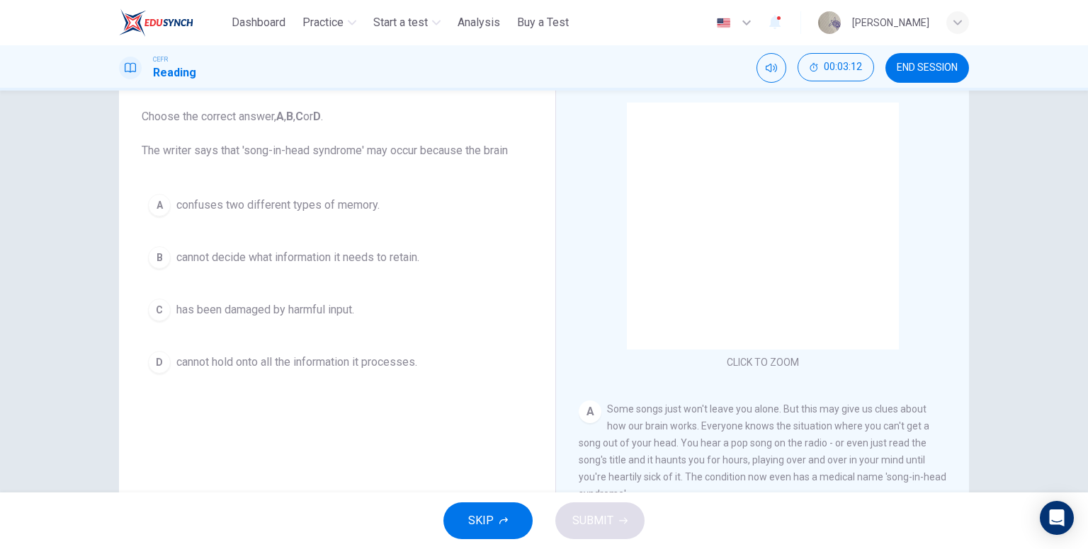
scroll to position [71, 0]
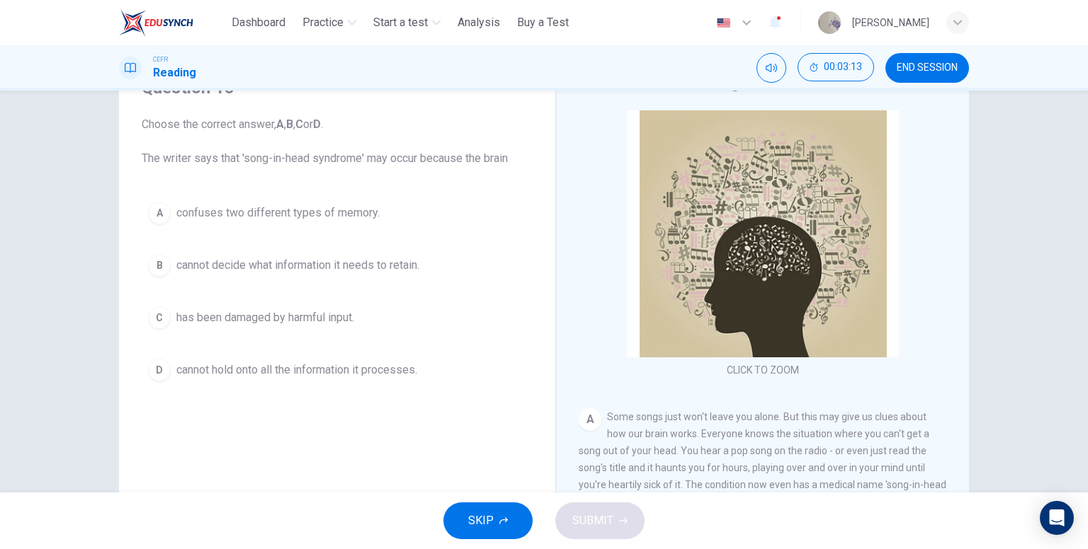
click at [395, 267] on span "cannot decide what information it needs to retain." at bounding box center [297, 265] width 243 height 17
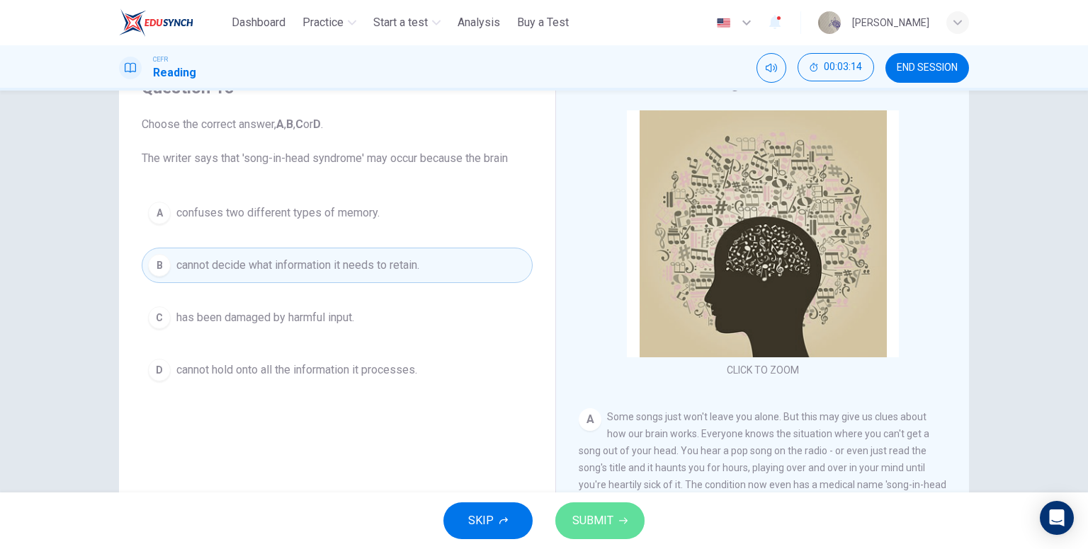
click at [607, 525] on span "SUBMIT" at bounding box center [592, 521] width 41 height 20
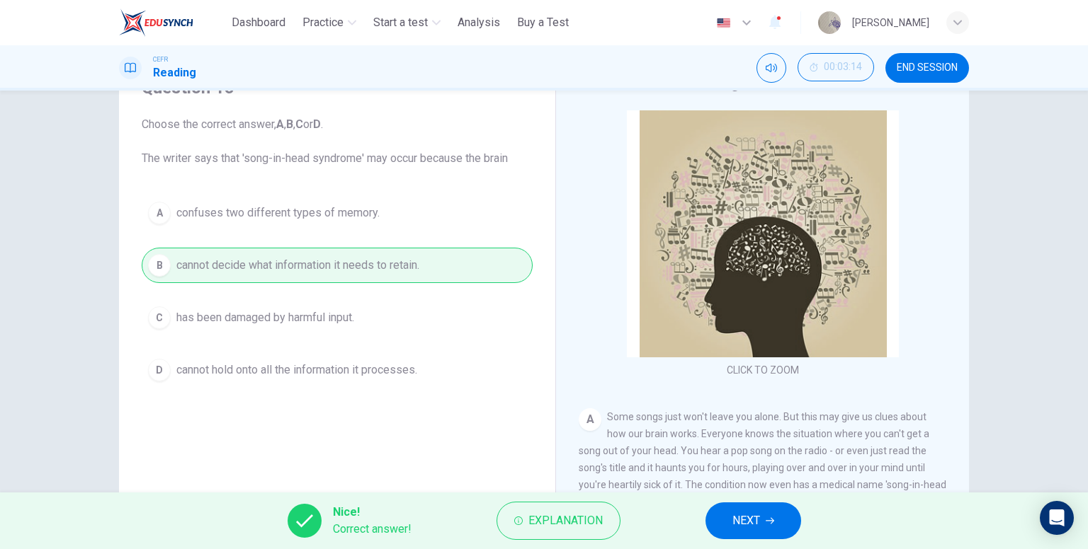
click at [744, 533] on button "NEXT" at bounding box center [753, 521] width 96 height 37
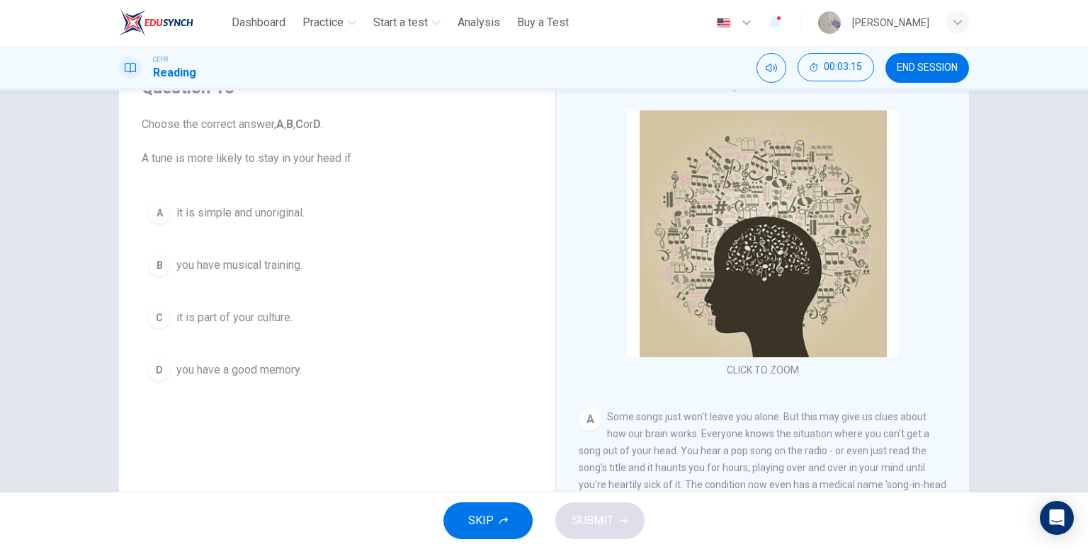
click at [299, 223] on button "A it is simple and unoriginal." at bounding box center [337, 212] width 391 height 35
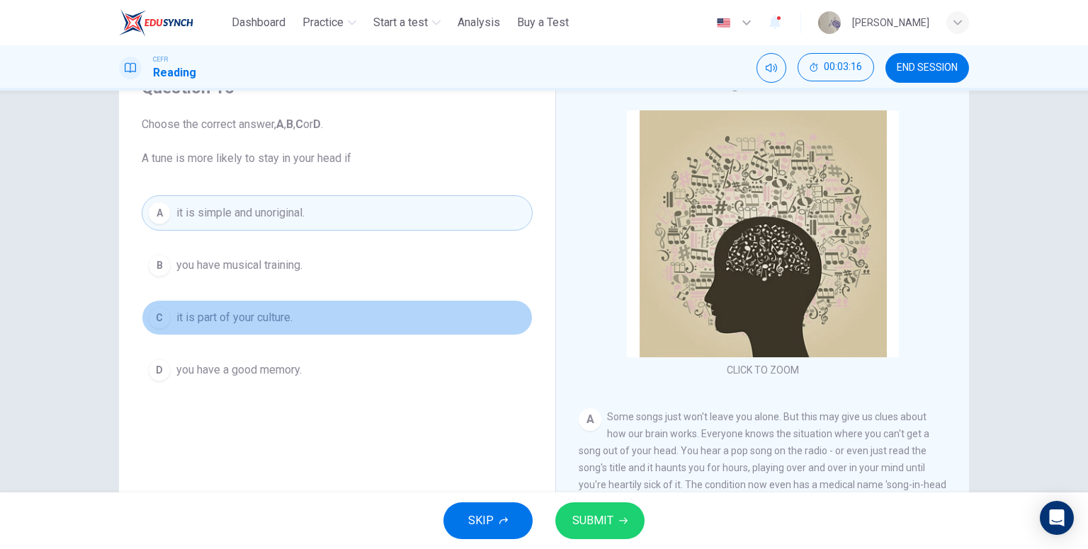
click at [285, 312] on span "it is part of your culture." at bounding box center [234, 317] width 116 height 17
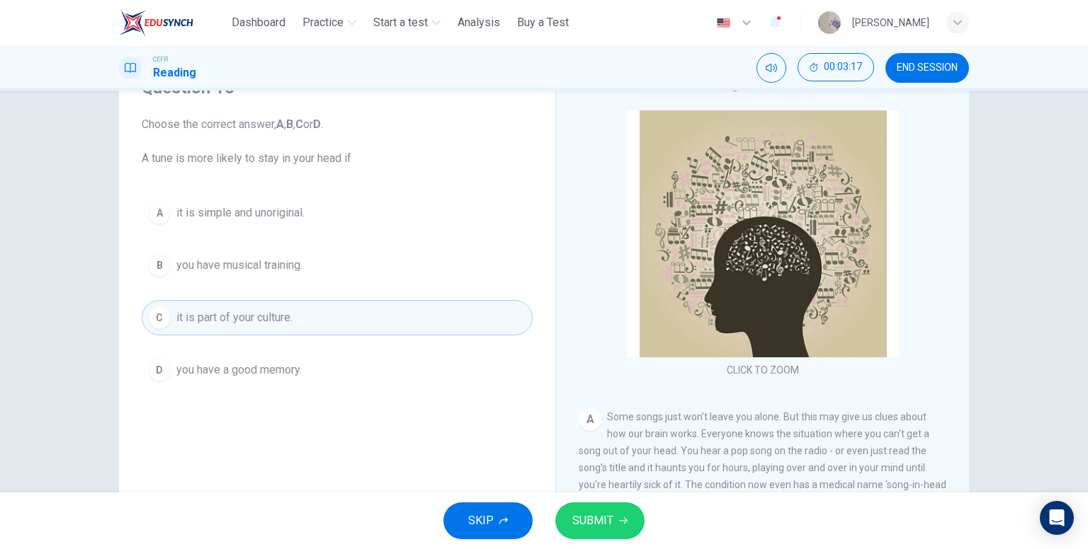
drag, startPoint x: 282, startPoint y: 358, endPoint x: 284, endPoint y: 344, distance: 14.3
click at [283, 353] on button "D you have a good memory." at bounding box center [337, 370] width 391 height 35
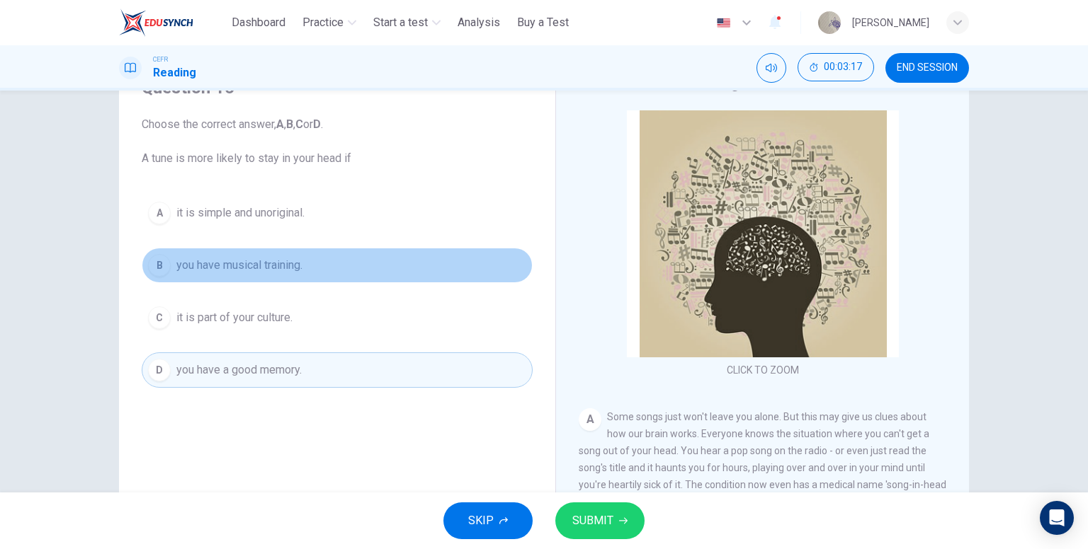
click at [278, 268] on span "you have musical training." at bounding box center [239, 265] width 126 height 17
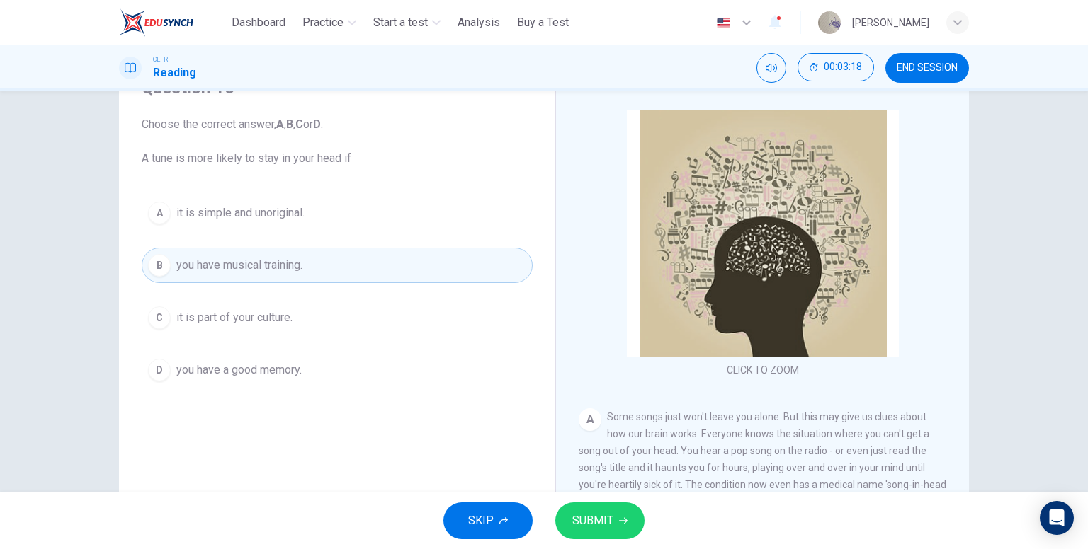
click at [291, 220] on span "it is simple and unoriginal." at bounding box center [240, 213] width 128 height 17
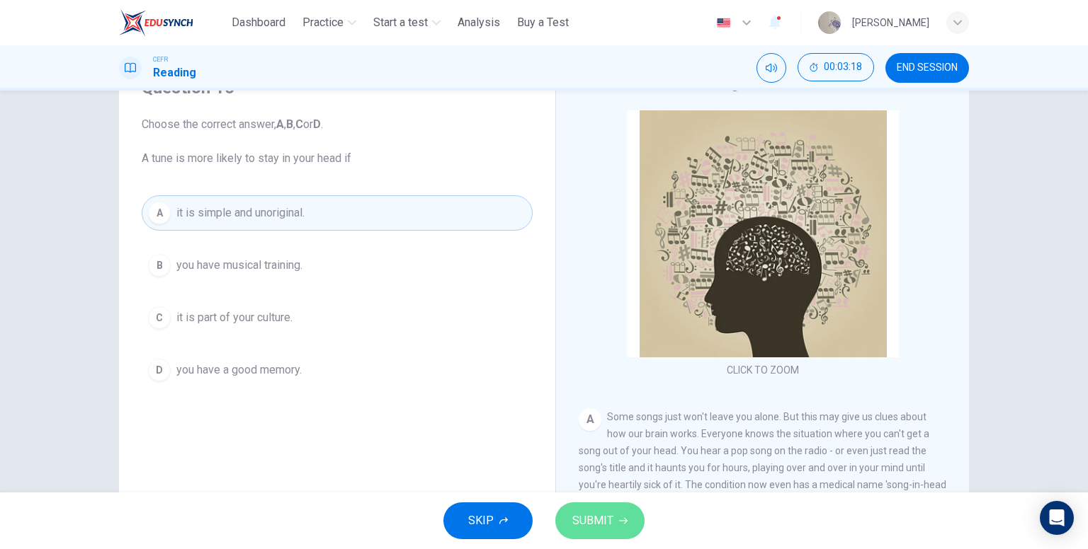
click at [594, 520] on span "SUBMIT" at bounding box center [592, 521] width 41 height 20
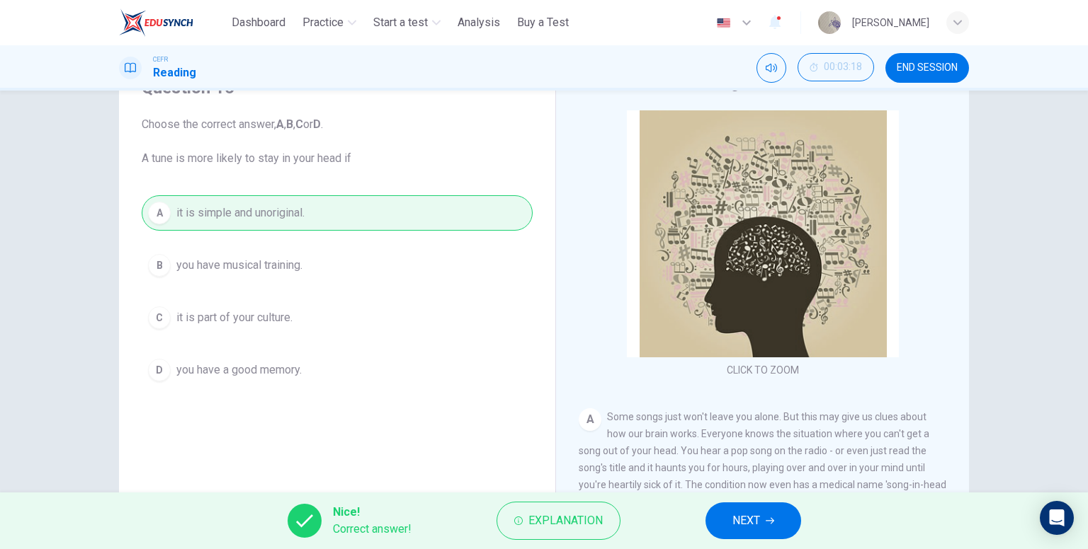
drag, startPoint x: 747, startPoint y: 532, endPoint x: 683, endPoint y: 494, distance: 74.6
click at [746, 530] on button "NEXT" at bounding box center [753, 521] width 96 height 37
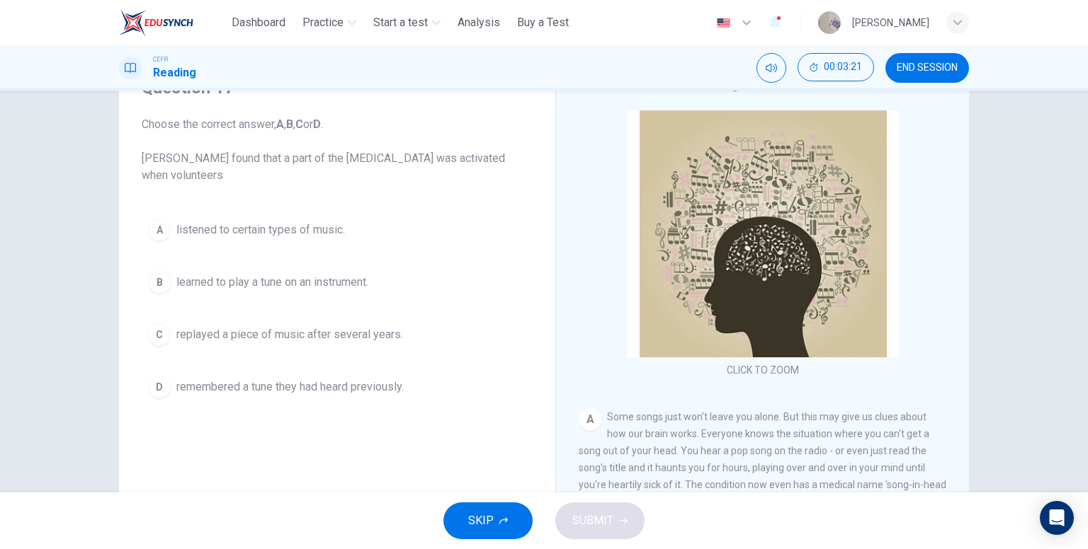
click at [303, 340] on span "replayed a piece of music after several years." at bounding box center [289, 334] width 227 height 17
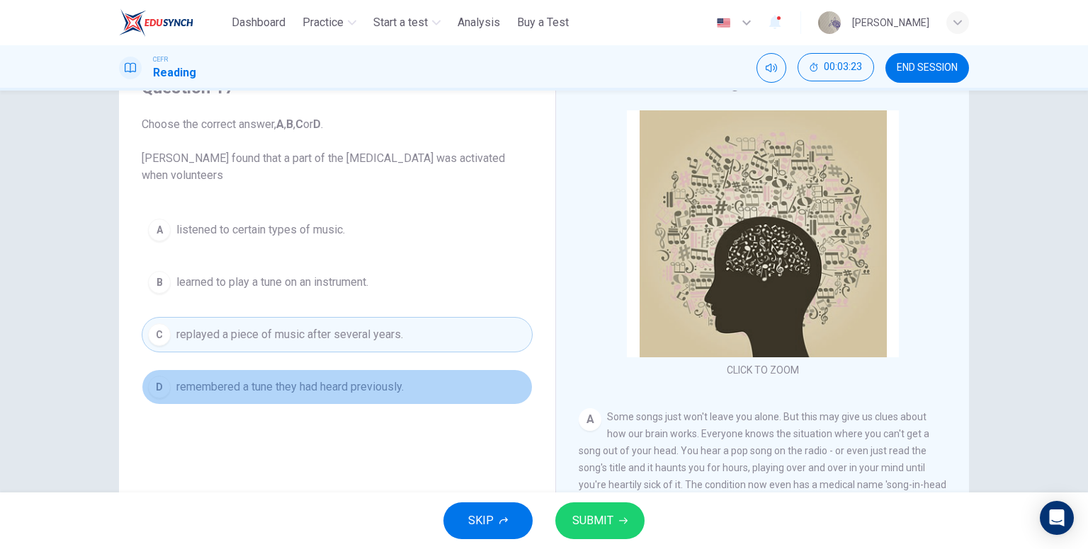
click at [400, 392] on span "remembered a tune they had heard previously." at bounding box center [289, 387] width 227 height 17
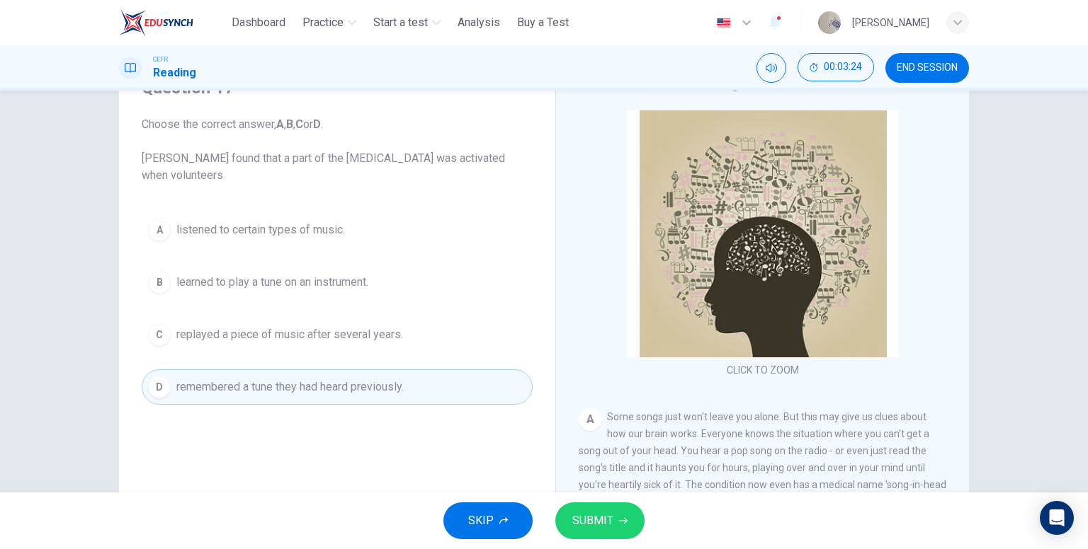
click at [592, 516] on span "SUBMIT" at bounding box center [592, 521] width 41 height 20
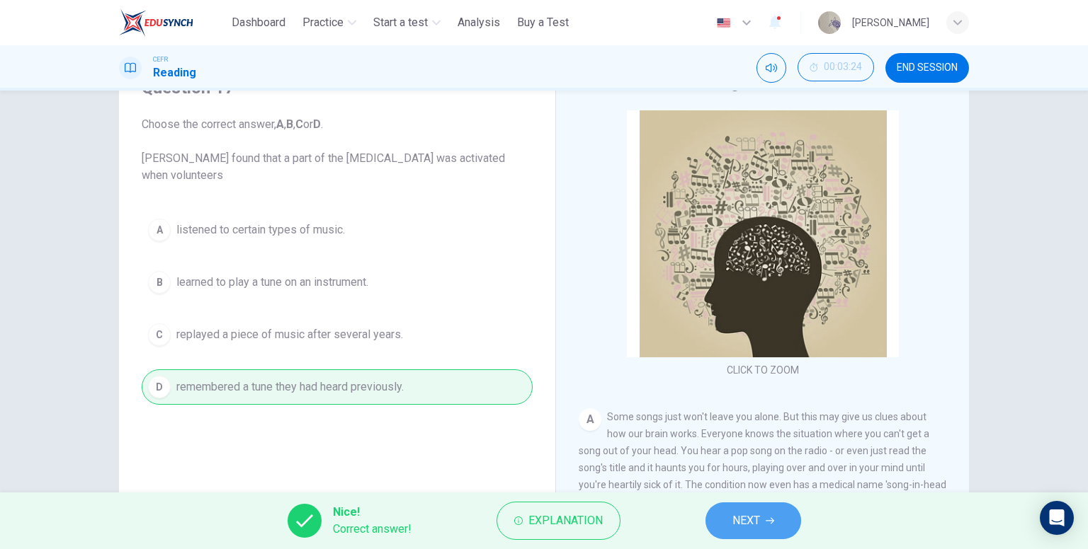
click at [762, 518] on button "NEXT" at bounding box center [753, 521] width 96 height 37
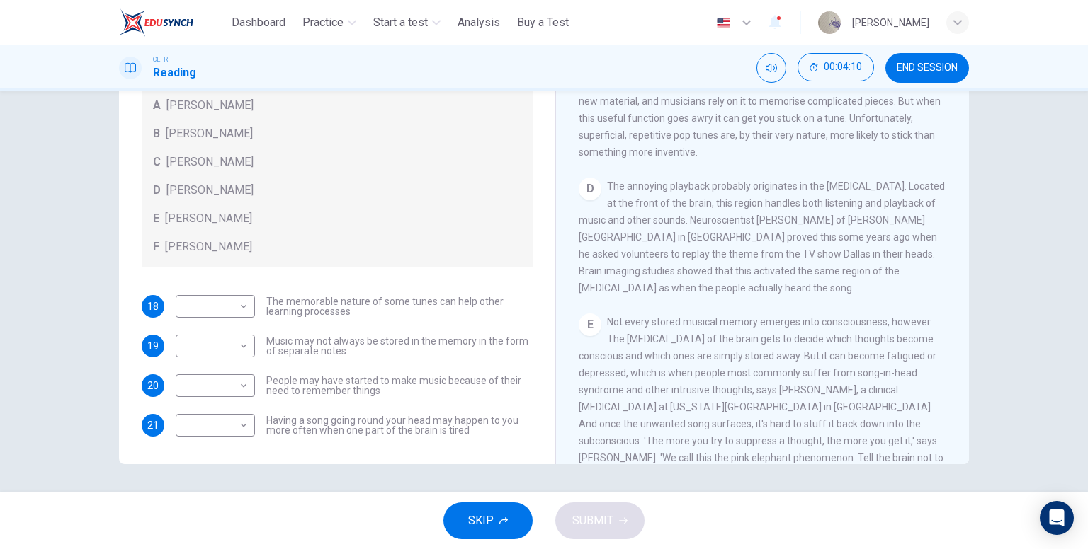
scroll to position [496, 0]
click at [211, 351] on body "This site uses cookies, as explained in our Privacy Policy . If you agree to th…" at bounding box center [544, 274] width 1088 height 549
click at [227, 390] on li "B" at bounding box center [211, 391] width 79 height 23
type input "*"
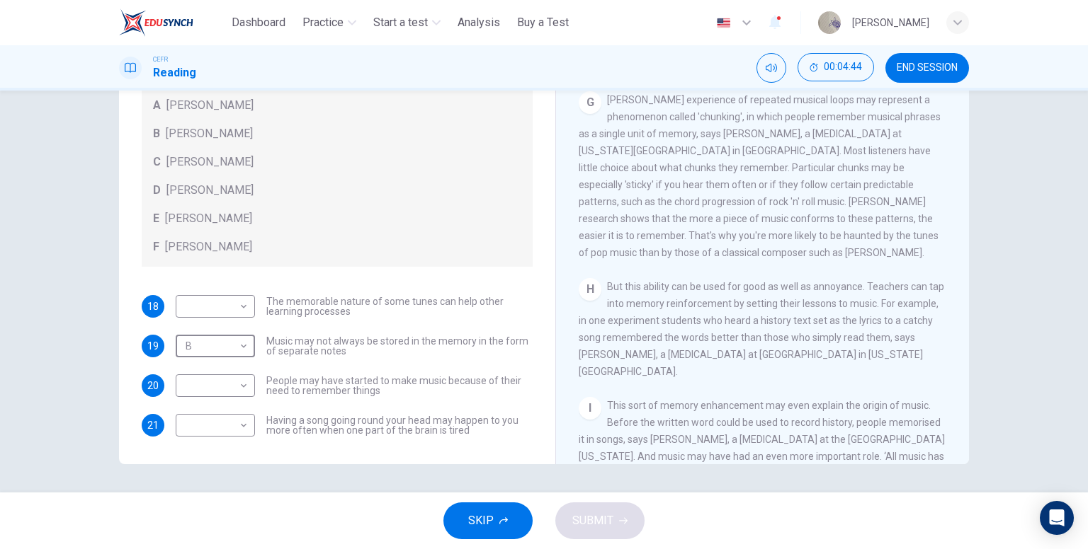
scroll to position [1056, 0]
click at [232, 380] on body "This site uses cookies, as explained in our Privacy Policy . If you agree to th…" at bounding box center [544, 274] width 1088 height 549
click at [210, 494] on li "E" at bounding box center [211, 498] width 79 height 23
type input "*"
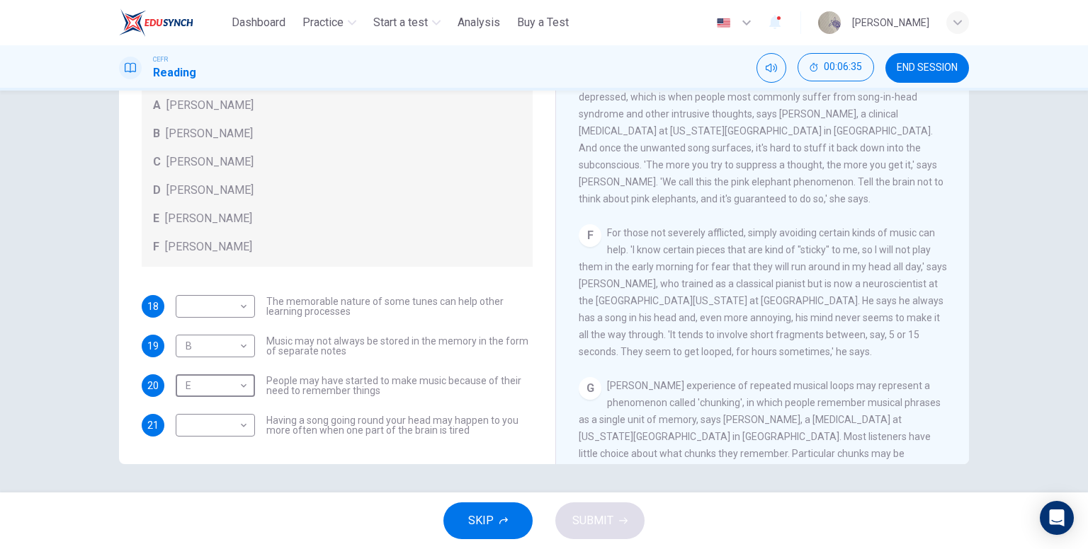
scroll to position [773, 0]
click at [215, 413] on body "This site uses cookies, as explained in our Privacy Policy . If you agree to th…" at bounding box center [544, 274] width 1088 height 549
click at [237, 300] on div at bounding box center [544, 274] width 1088 height 549
click at [215, 295] on body "This site uses cookies, as explained in our Privacy Policy . If you agree to th…" at bounding box center [544, 274] width 1088 height 549
click at [223, 373] on li "C" at bounding box center [211, 374] width 79 height 23
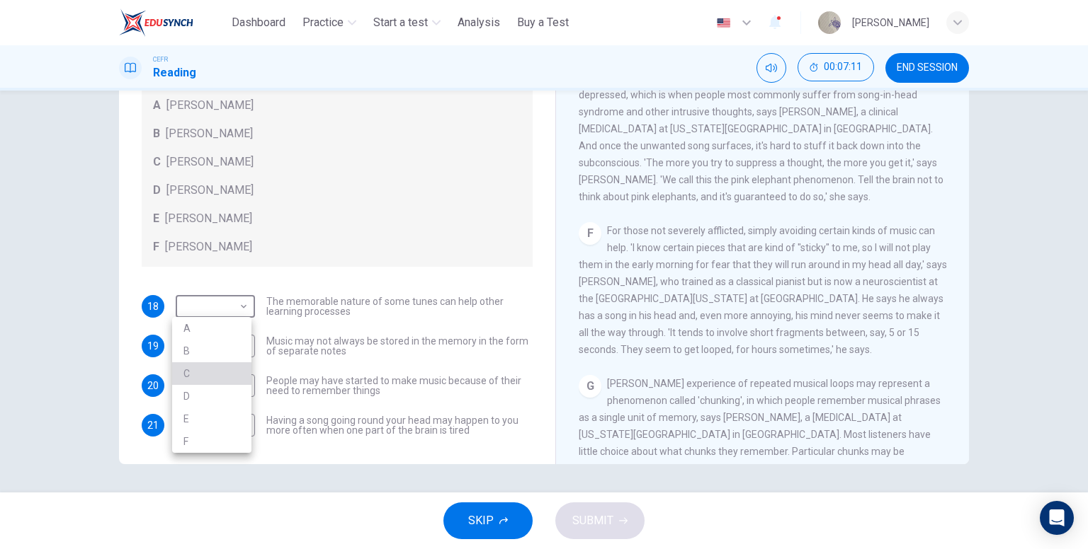
type input "*"
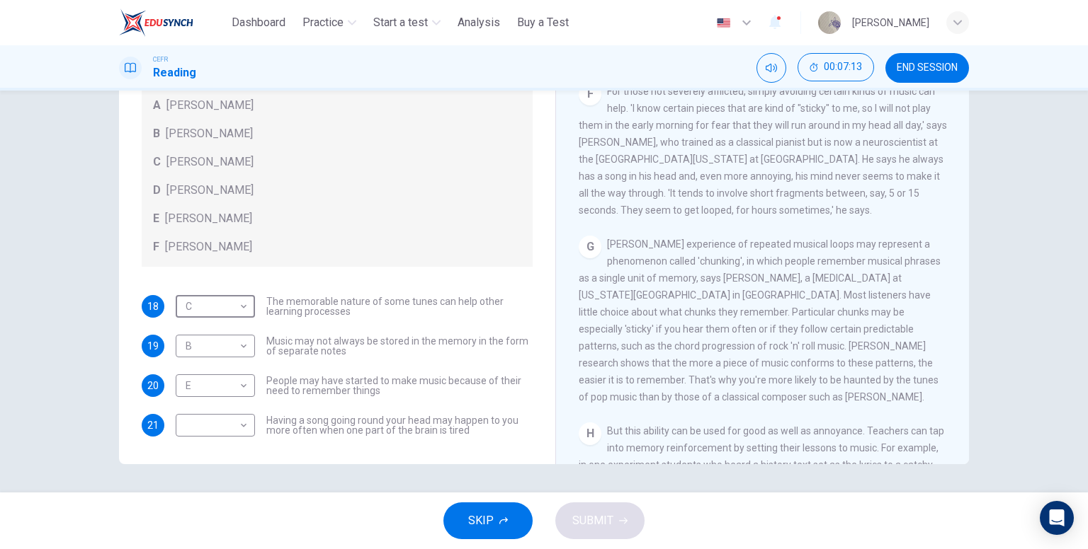
scroll to position [915, 0]
click at [205, 423] on body "This site uses cookies, as explained in our Privacy Policy . If you agree to th…" at bounding box center [544, 274] width 1088 height 549
click at [228, 463] on li "C" at bounding box center [211, 458] width 79 height 23
type input "*"
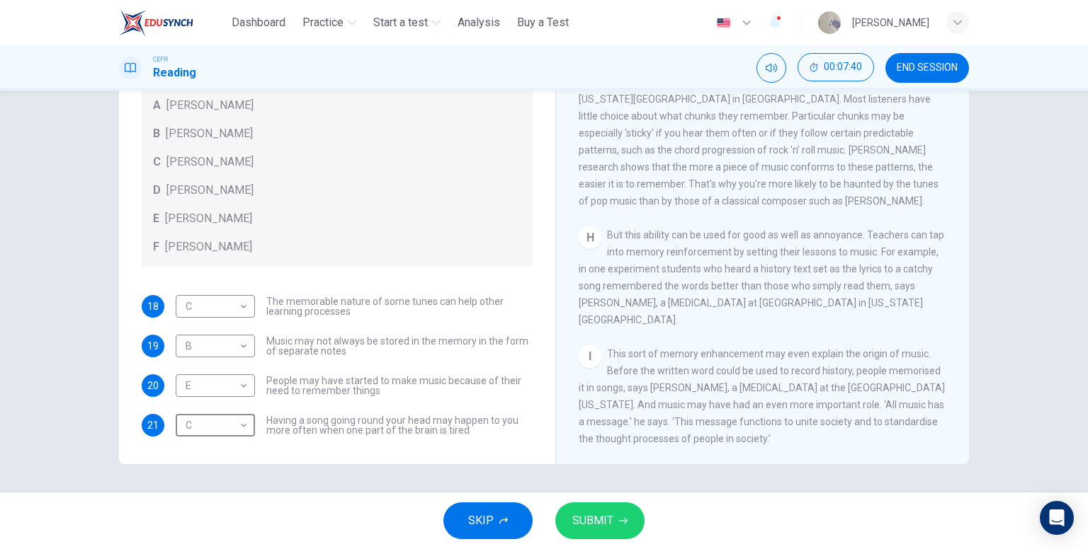
scroll to position [1127, 0]
click at [227, 311] on body "This site uses cookies, as explained in our Privacy Policy . If you agree to th…" at bounding box center [544, 274] width 1088 height 549
click at [234, 414] on li "E" at bounding box center [211, 419] width 79 height 23
type input "*"
click at [244, 388] on body "This site uses cookies, as explained in our Privacy Policy . If you agree to th…" at bounding box center [544, 274] width 1088 height 549
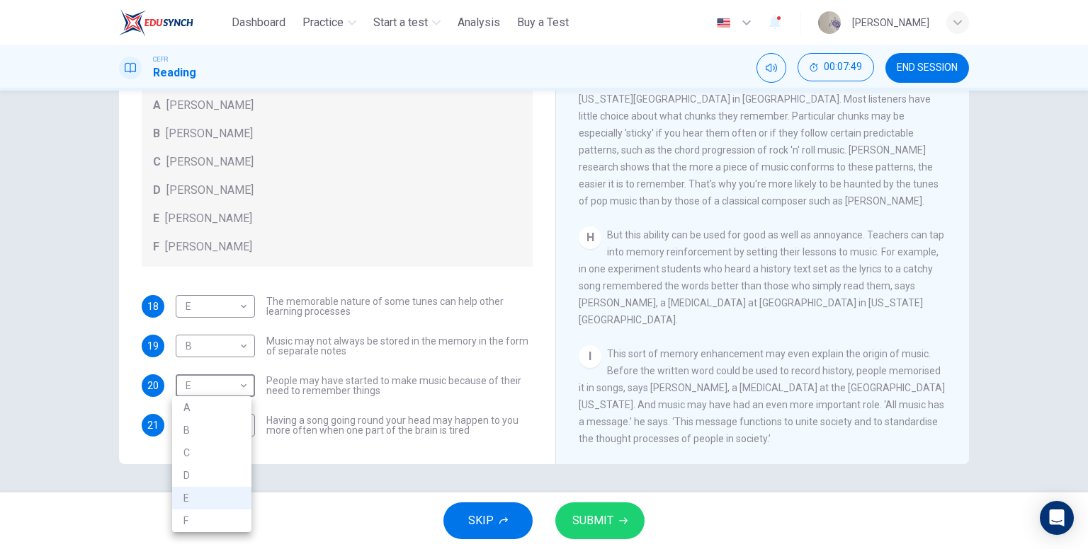
drag, startPoint x: 234, startPoint y: 515, endPoint x: 285, endPoint y: 518, distance: 51.0
click at [234, 516] on li "F" at bounding box center [211, 521] width 79 height 23
type input "*"
click at [605, 532] on button "SUBMIT" at bounding box center [599, 521] width 89 height 37
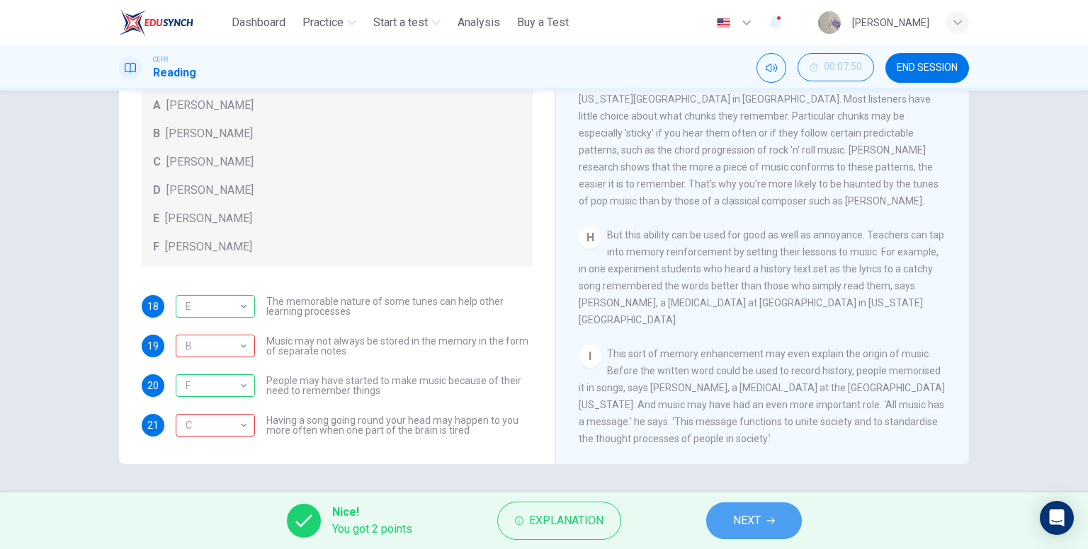
click at [761, 534] on button "NEXT" at bounding box center [754, 521] width 96 height 37
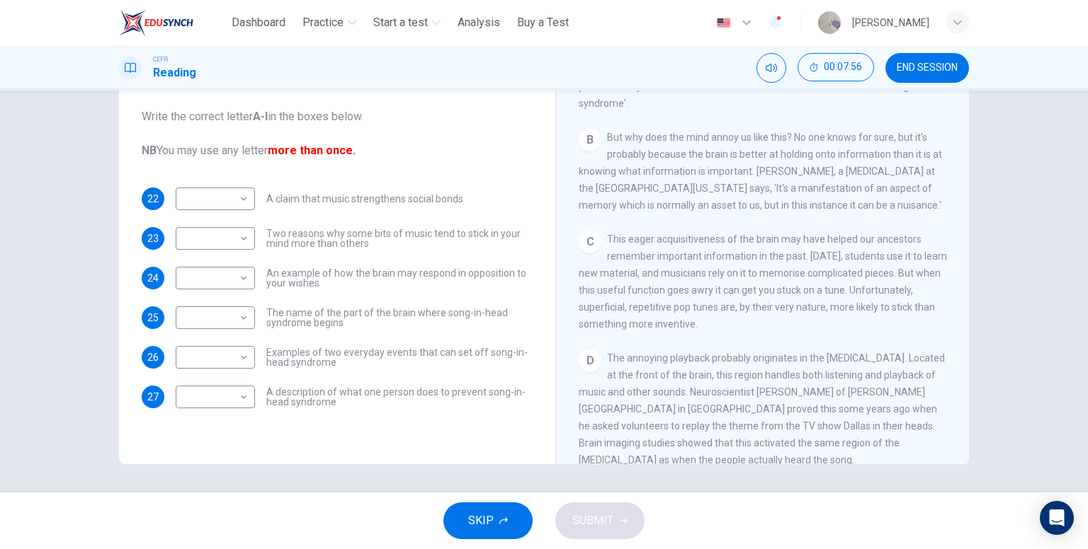
scroll to position [354, 0]
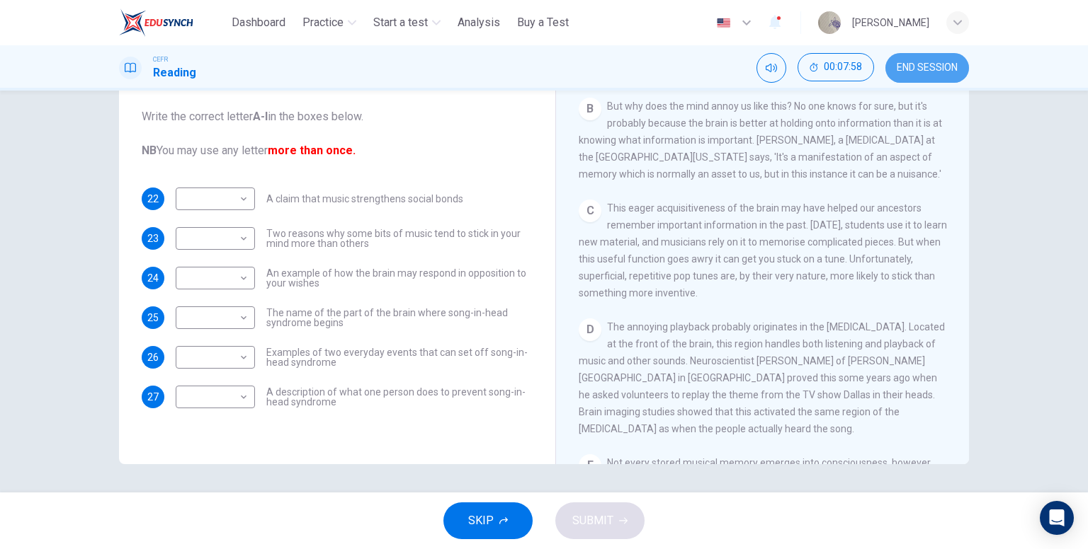
click at [911, 73] on span "END SESSION" at bounding box center [926, 67] width 61 height 11
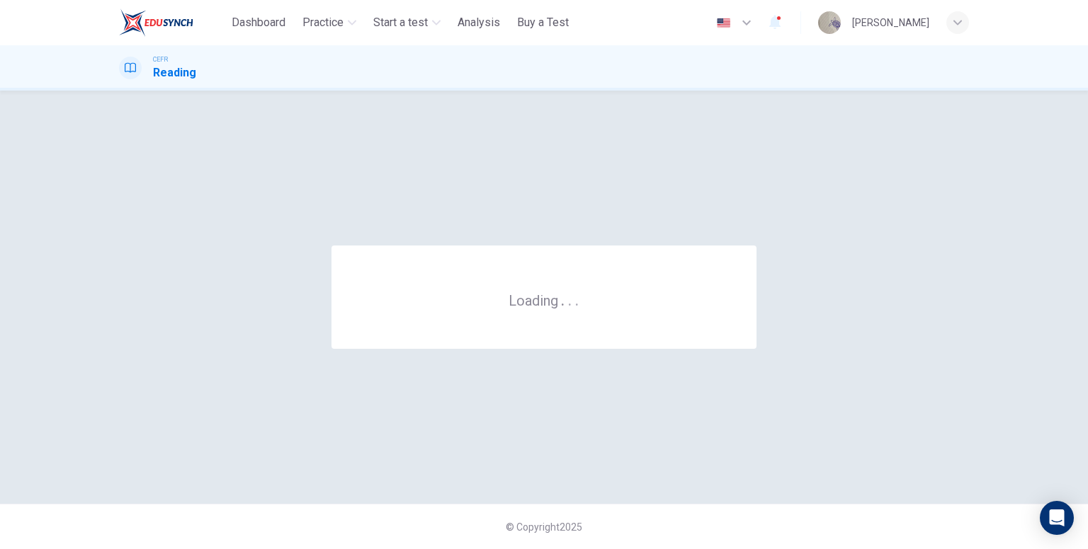
scroll to position [0, 0]
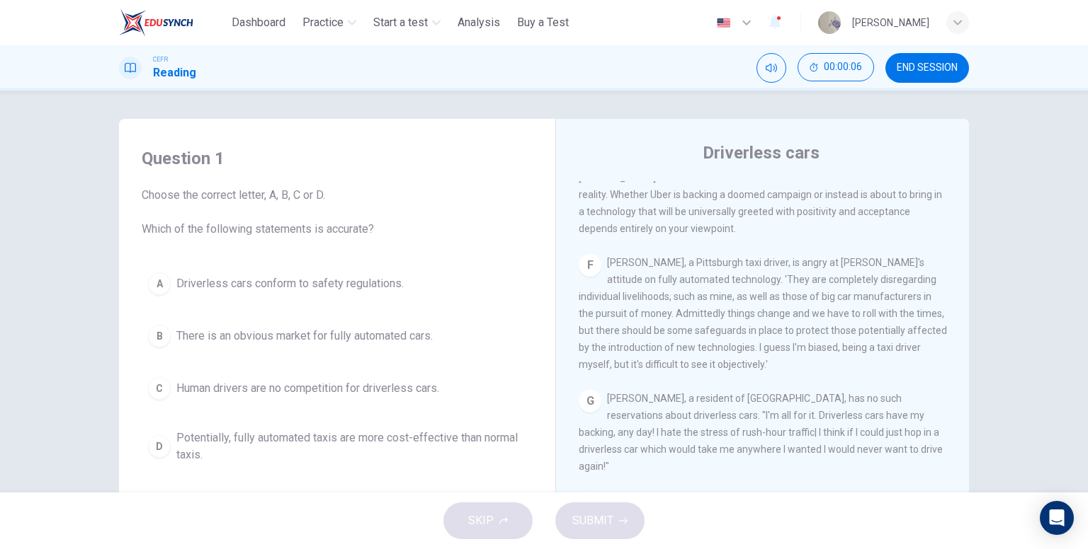
scroll to position [1039, 0]
